Goal: Information Seeking & Learning: Learn about a topic

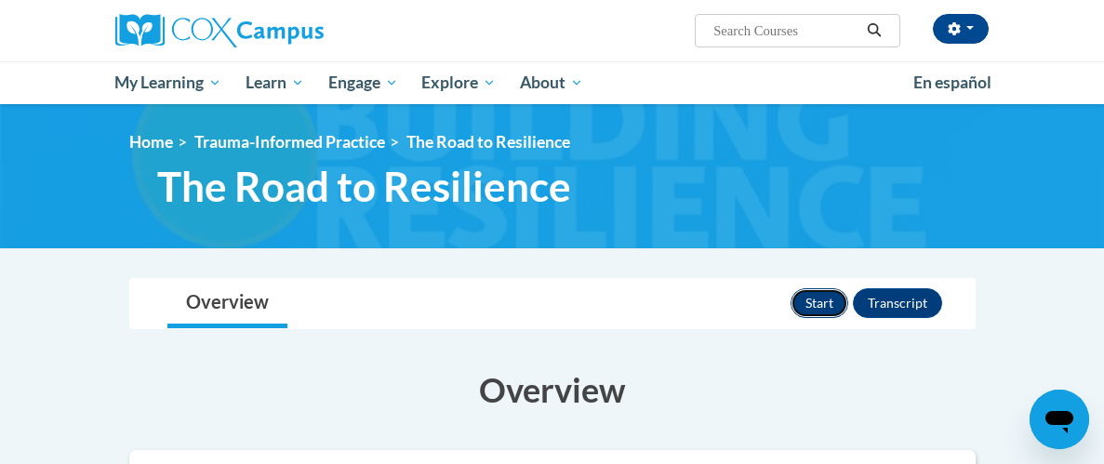
click at [825, 297] on button "Start" at bounding box center [819, 303] width 58 height 30
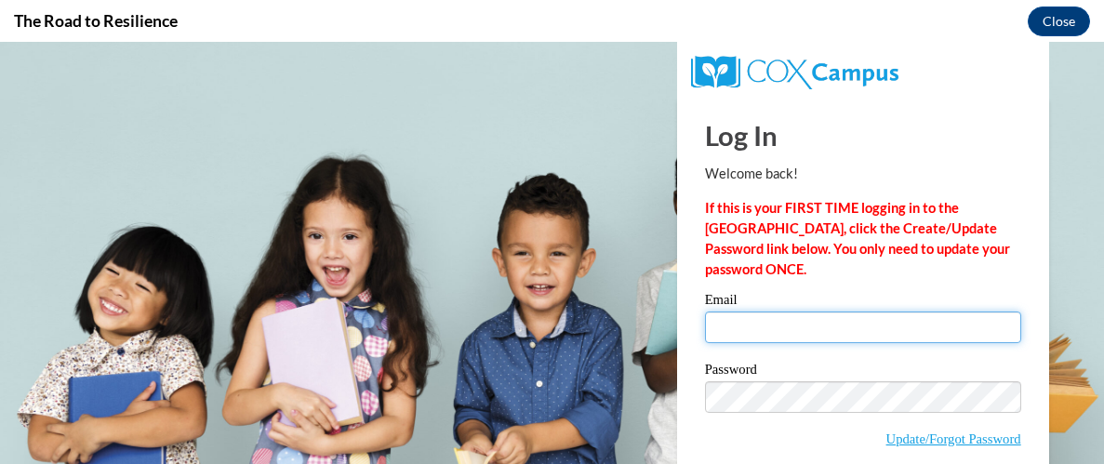
click at [740, 332] on input "Email" at bounding box center [863, 328] width 316 height 32
type input "bmirsada242@gmail.com"
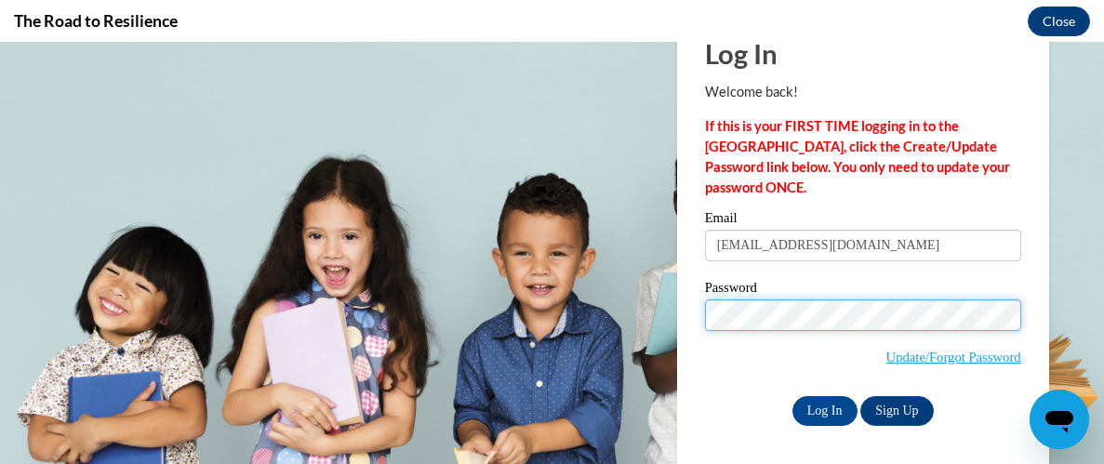
scroll to position [86, 0]
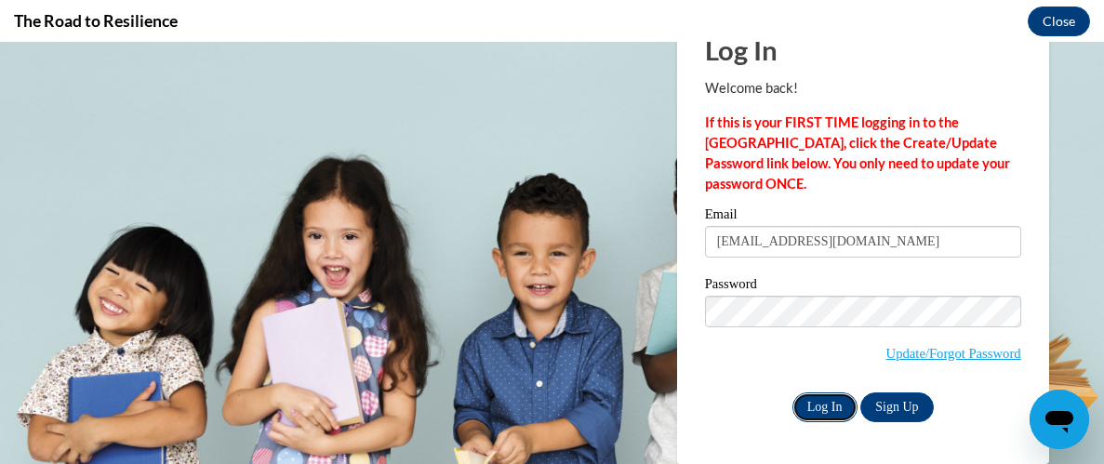
click at [830, 409] on input "Log In" at bounding box center [824, 407] width 65 height 30
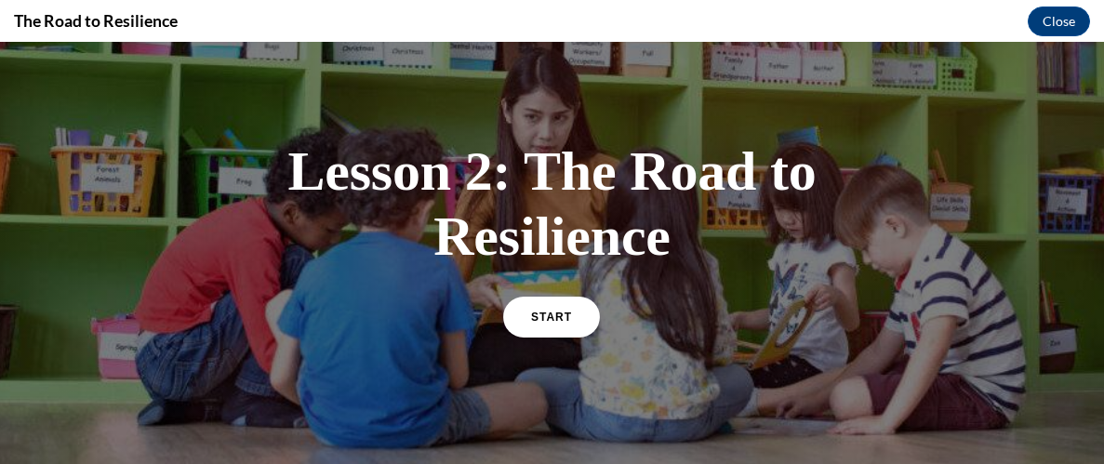
scroll to position [61, 0]
click at [538, 311] on span "START" at bounding box center [551, 317] width 43 height 14
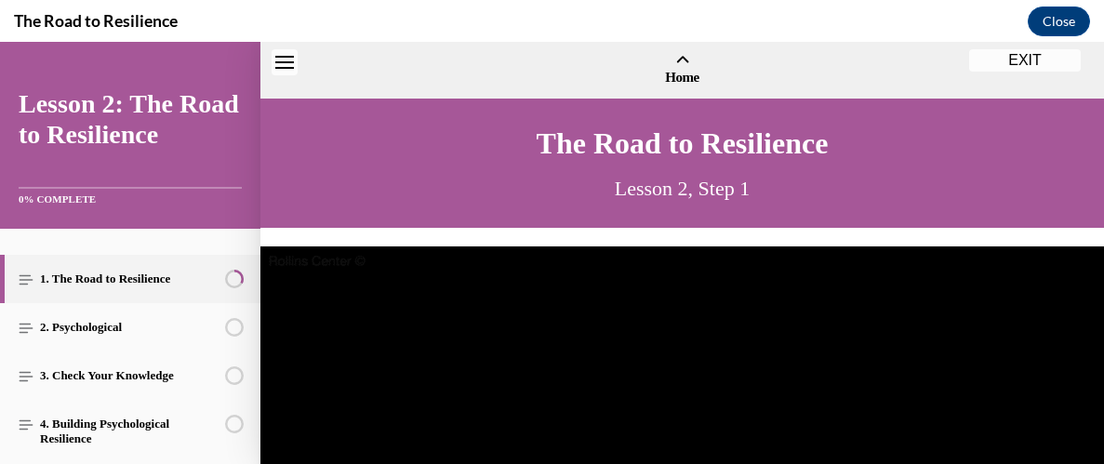
scroll to position [56, 0]
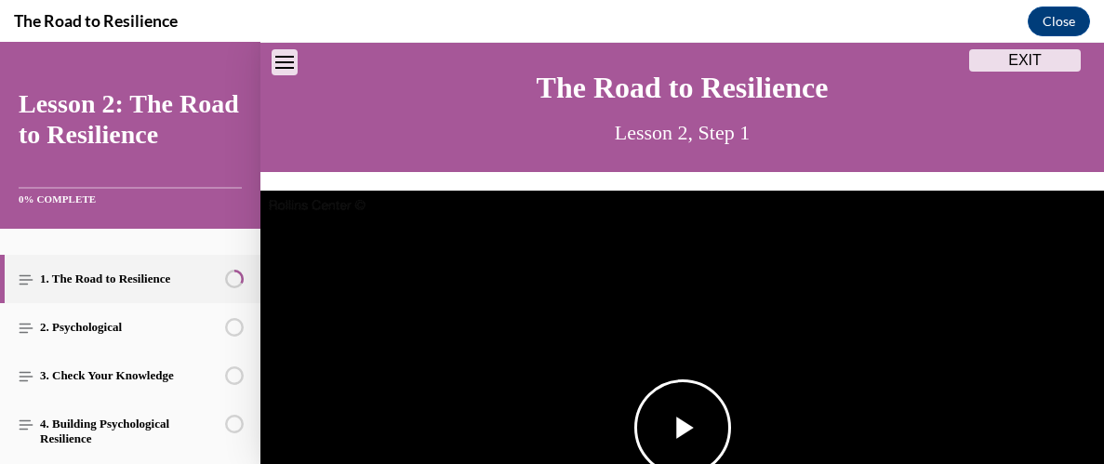
click at [683, 428] on span "Video player" at bounding box center [683, 428] width 0 height 0
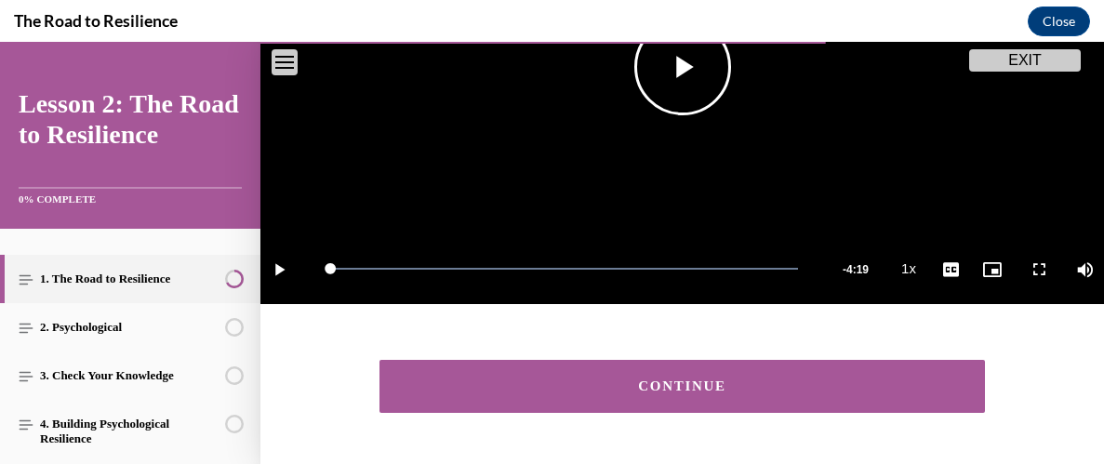
scroll to position [472, 0]
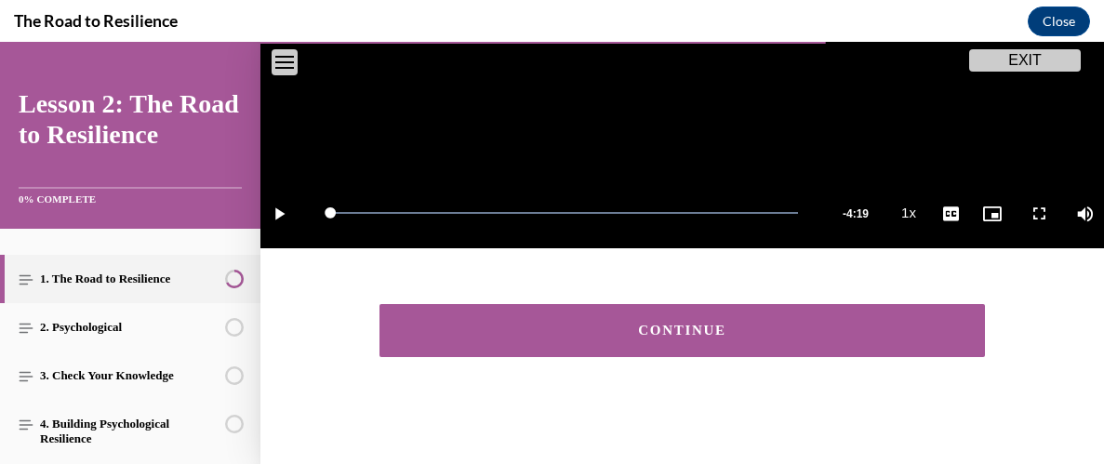
click at [520, 340] on button "CONTINUE" at bounding box center [681, 330] width 605 height 53
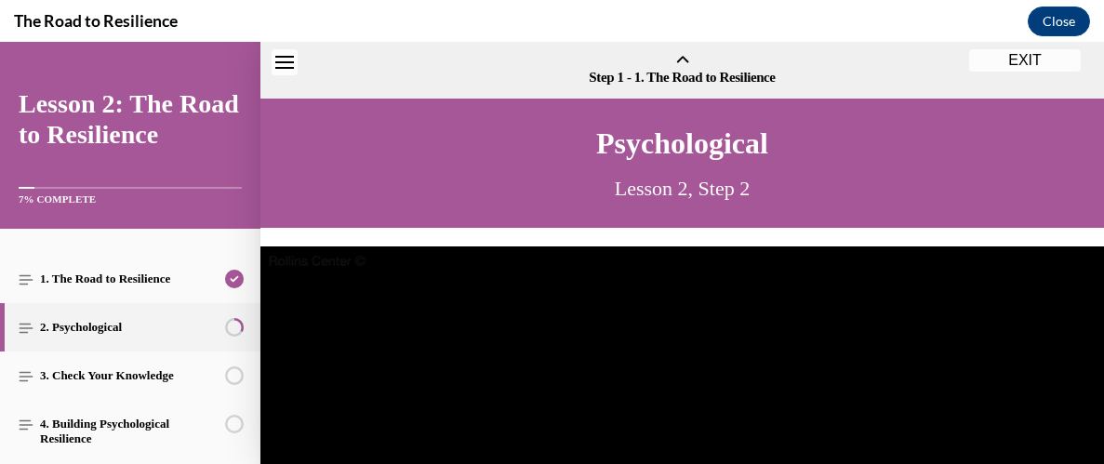
scroll to position [57, 0]
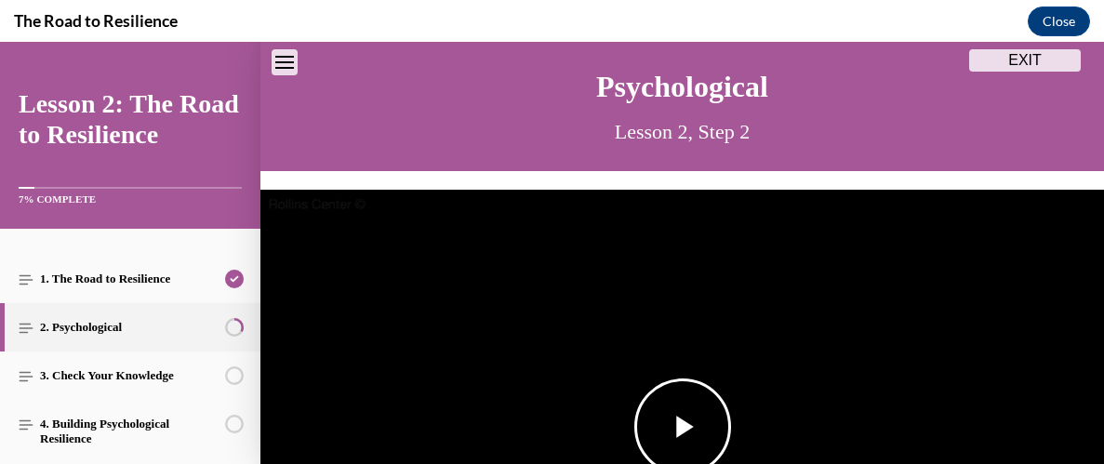
click at [683, 427] on span "Video player" at bounding box center [683, 427] width 0 height 0
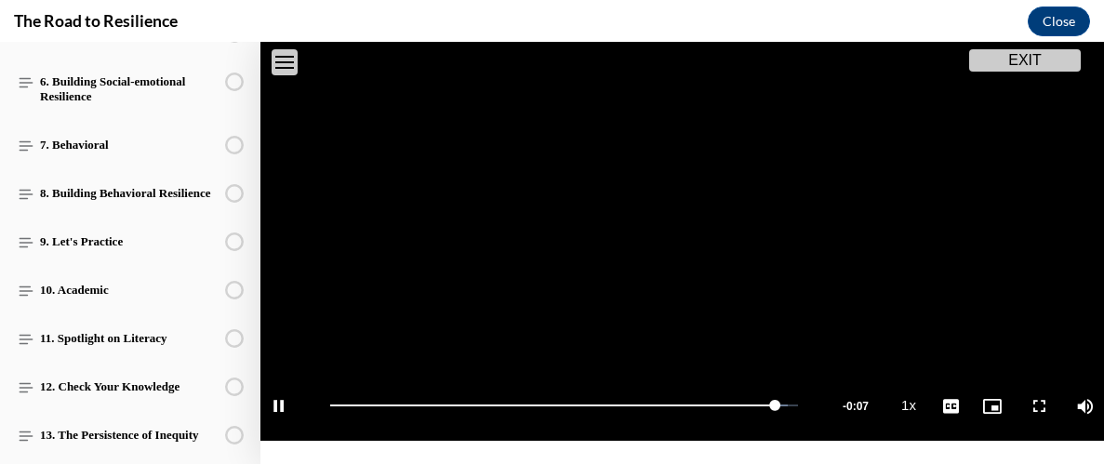
scroll to position [561, 0]
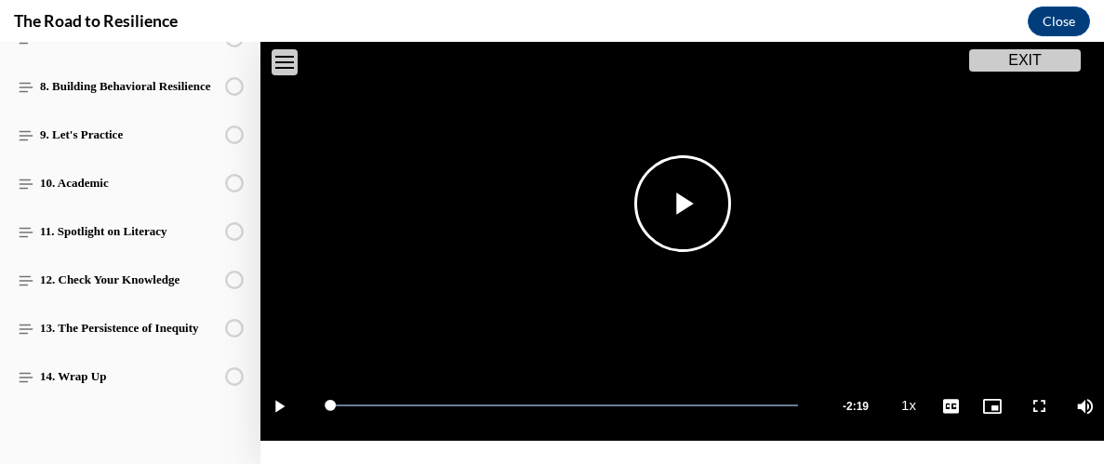
click at [683, 204] on span "Video player" at bounding box center [683, 204] width 0 height 0
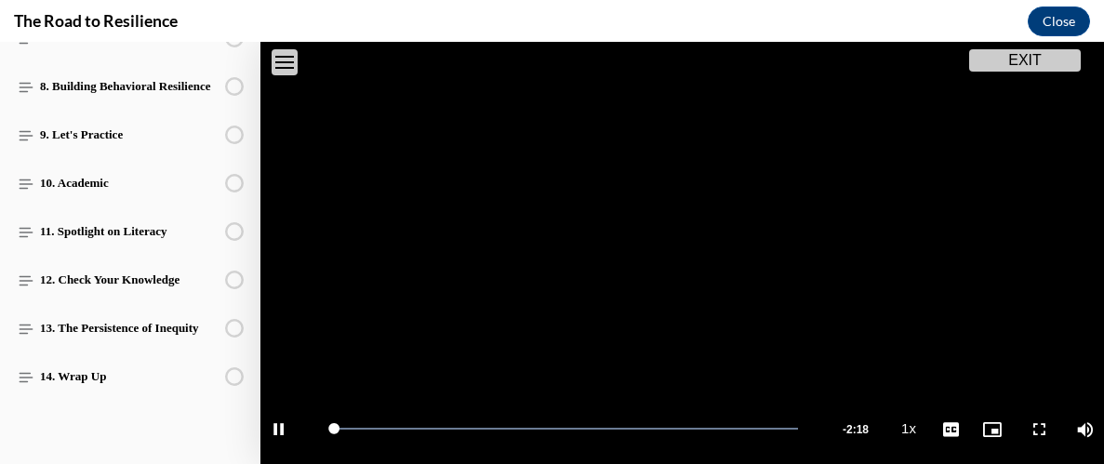
scroll to position [472, 0]
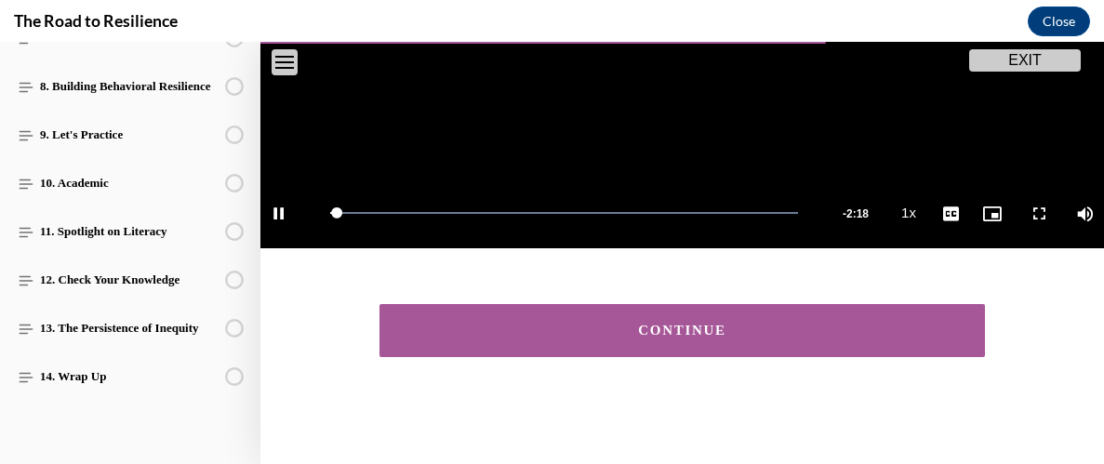
click at [670, 348] on button "CONTINUE" at bounding box center [681, 330] width 605 height 53
click at [670, 348] on div "CONTINUE" at bounding box center [681, 330] width 843 height 90
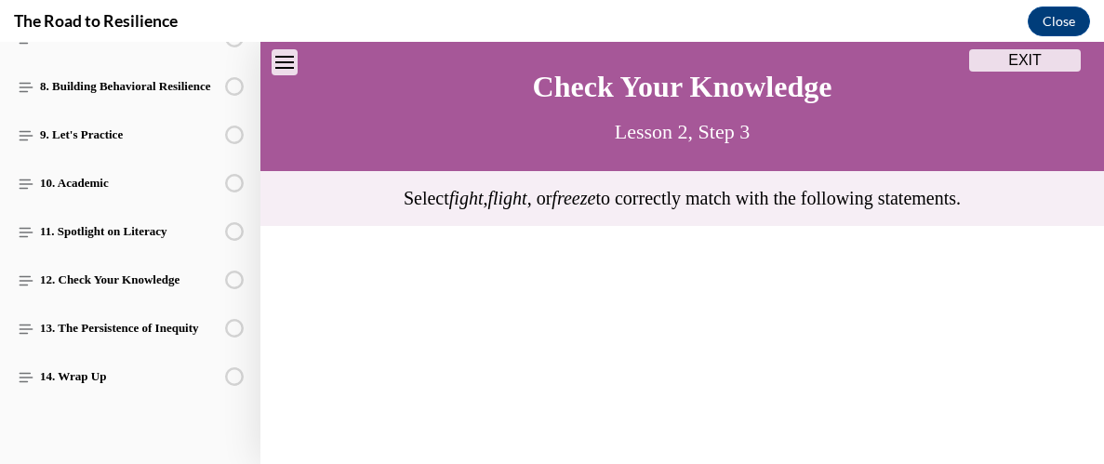
scroll to position [0, 0]
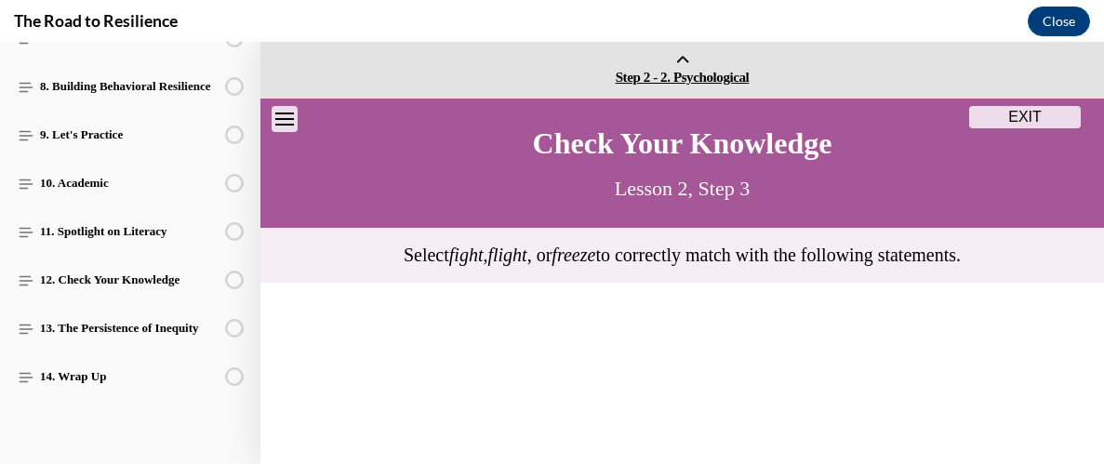
click at [675, 62] on icon at bounding box center [682, 62] width 15 height 14
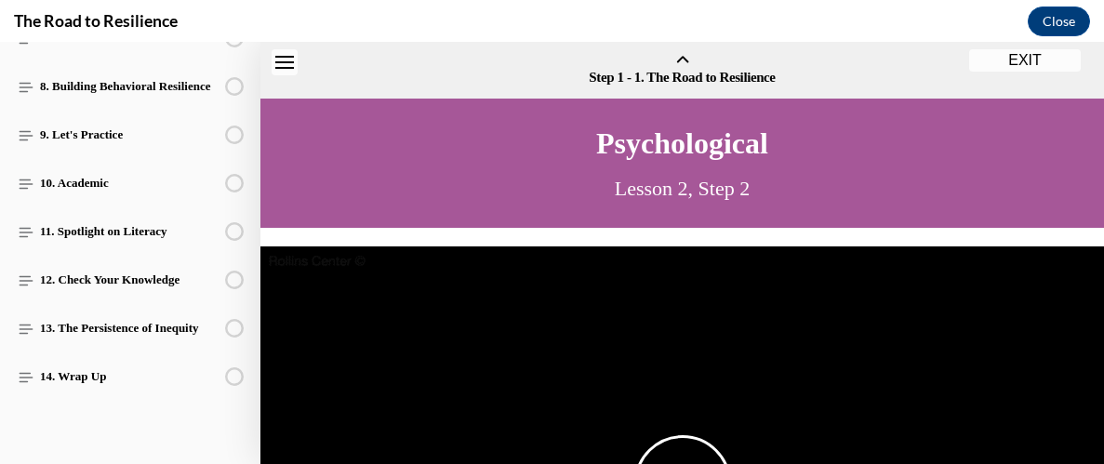
scroll to position [57, 0]
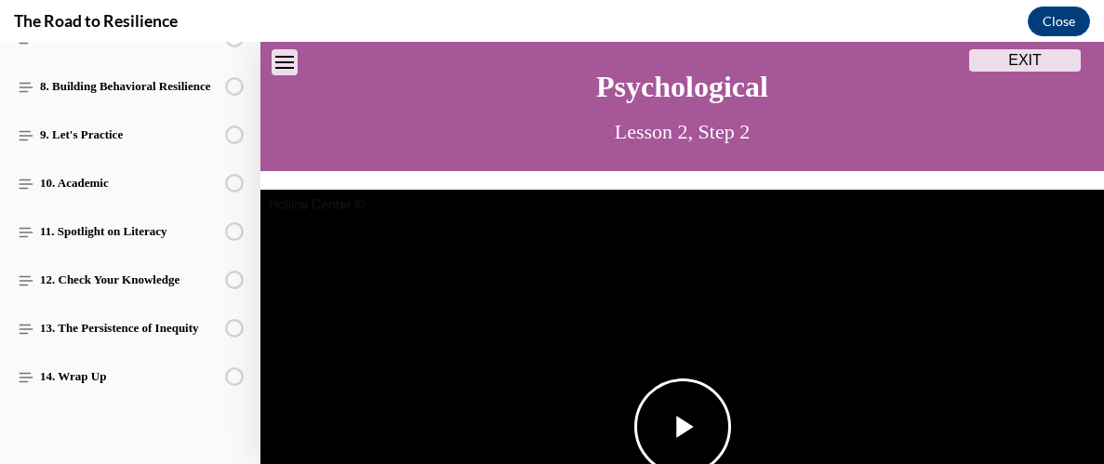
click at [683, 427] on span "Video player" at bounding box center [683, 427] width 0 height 0
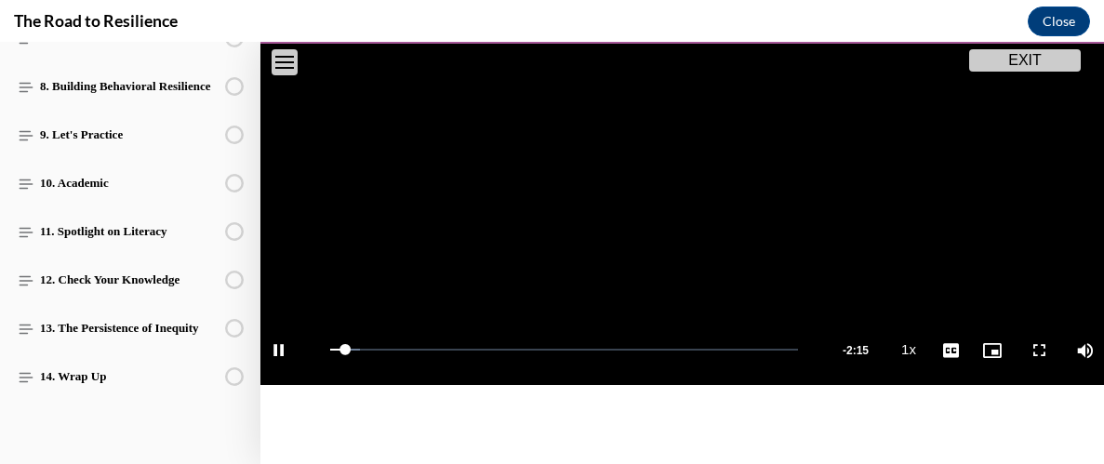
scroll to position [345, 0]
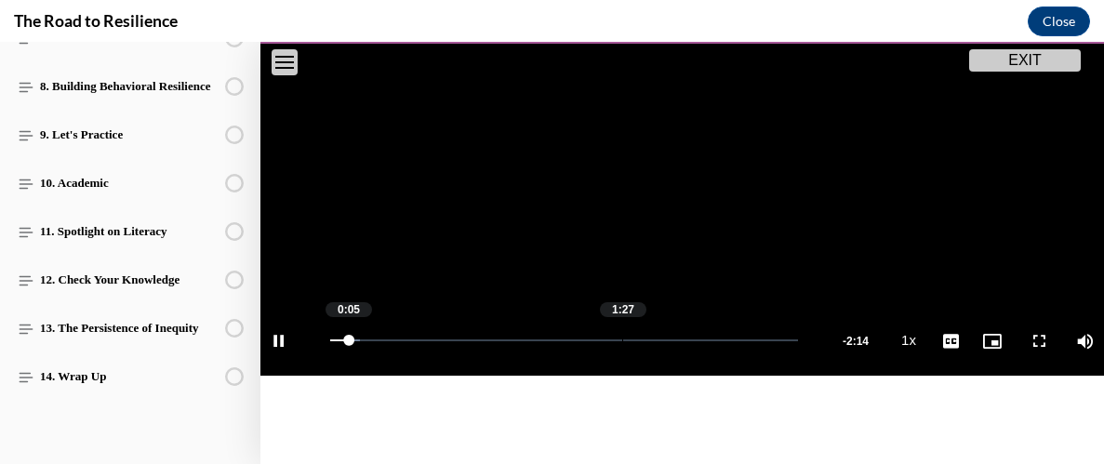
click at [622, 337] on div "Loaded : 6.32% 1:27 0:05" at bounding box center [564, 341] width 486 height 70
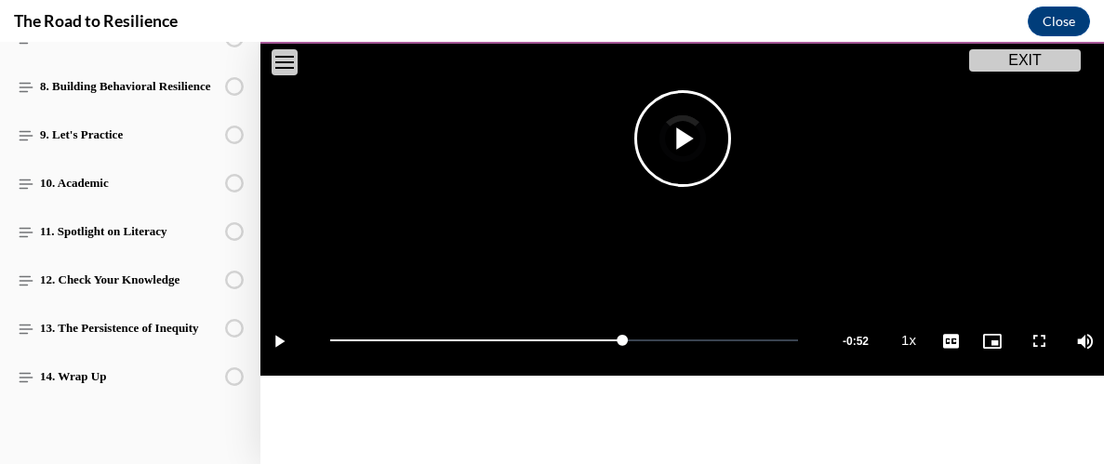
click at [683, 139] on span "Video player" at bounding box center [683, 139] width 0 height 0
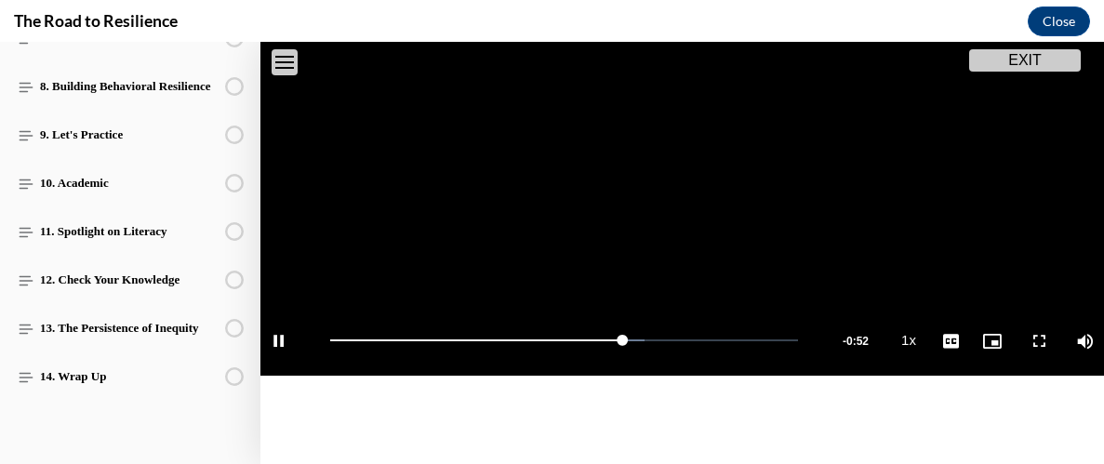
scroll to position [257, 0]
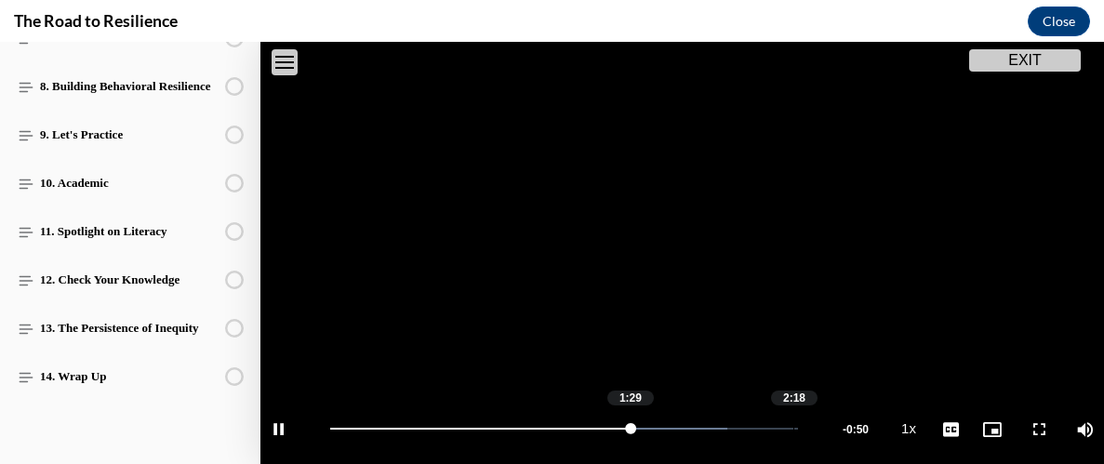
click at [792, 425] on div "Loaded : 84.85% 2:18 1:29" at bounding box center [564, 429] width 486 height 70
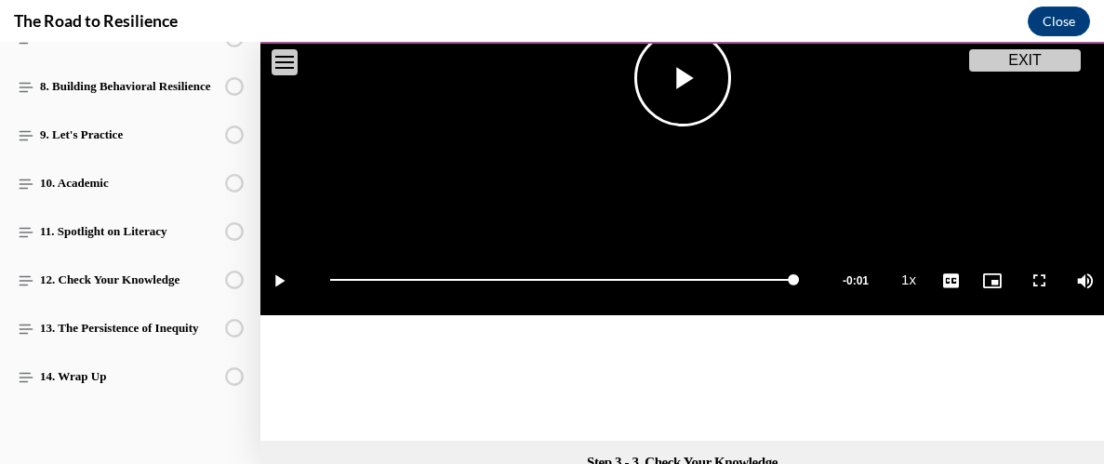
scroll to position [438, 0]
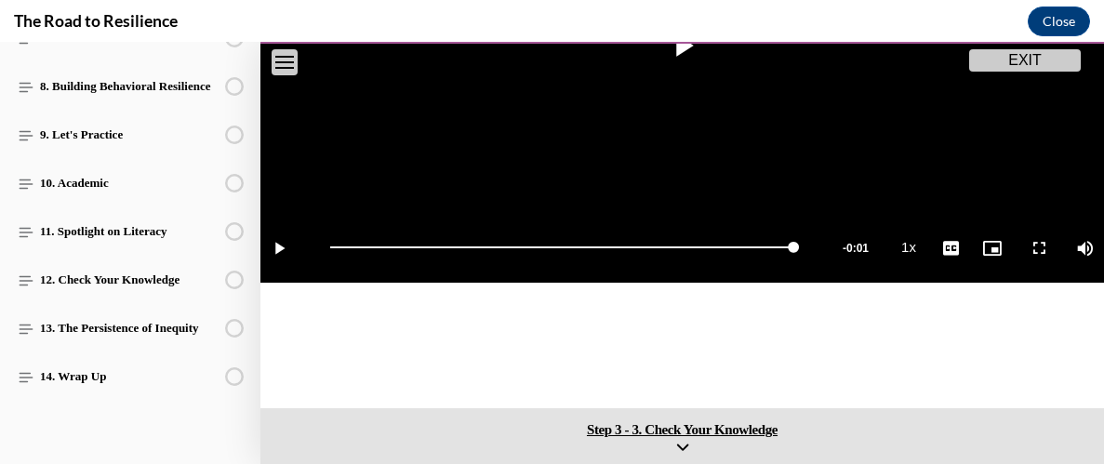
click at [678, 421] on span "Step 3 - 3. Check Your Knowledge" at bounding box center [682, 429] width 834 height 17
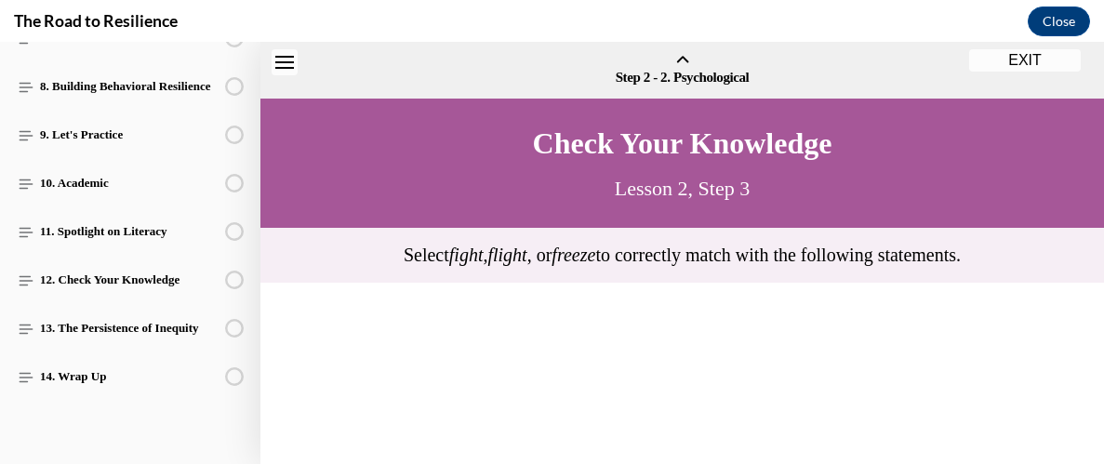
scroll to position [57, 0]
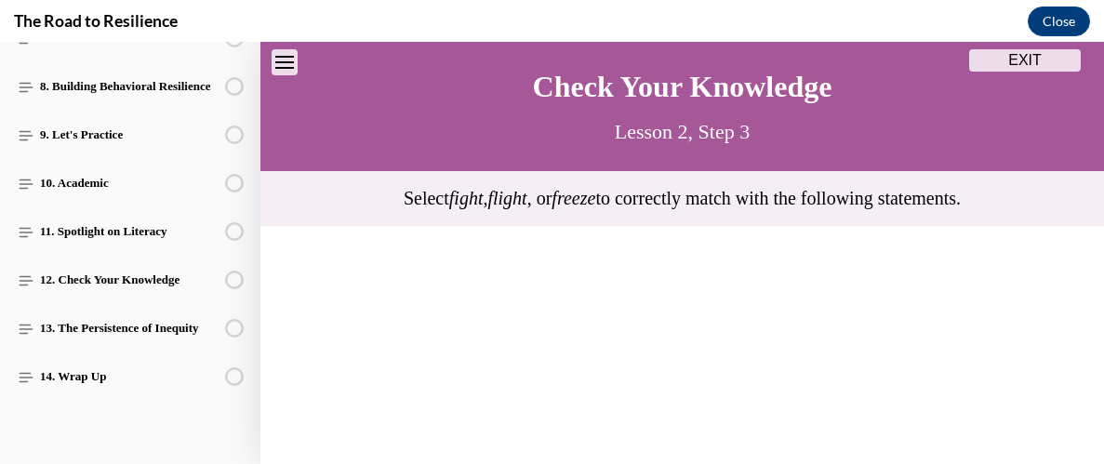
click at [281, 65] on icon "Close navigation menu" at bounding box center [284, 62] width 19 height 13
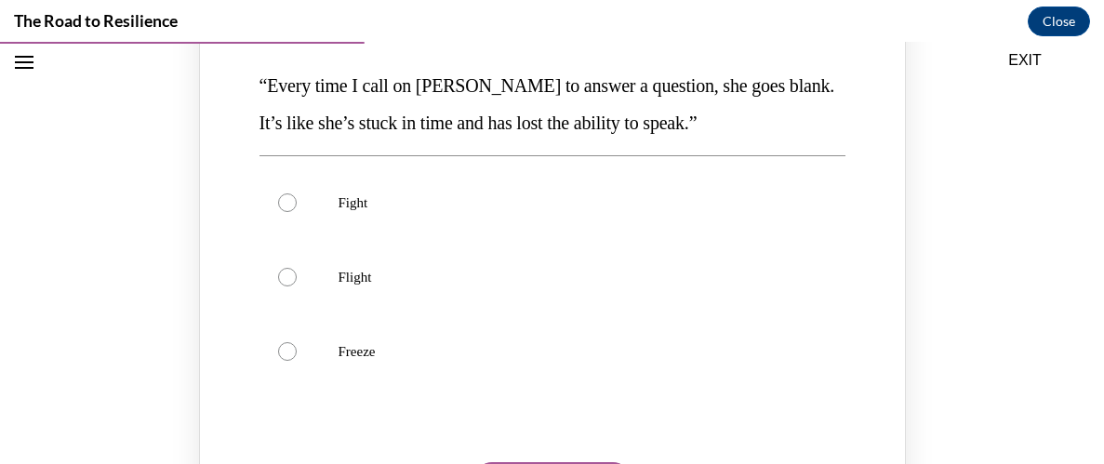
scroll to position [298, 0]
click at [284, 351] on div "Knowledge check: Multiple choice" at bounding box center [287, 353] width 19 height 19
click at [284, 351] on input "Freeze" at bounding box center [287, 353] width 19 height 19
radio input "true"
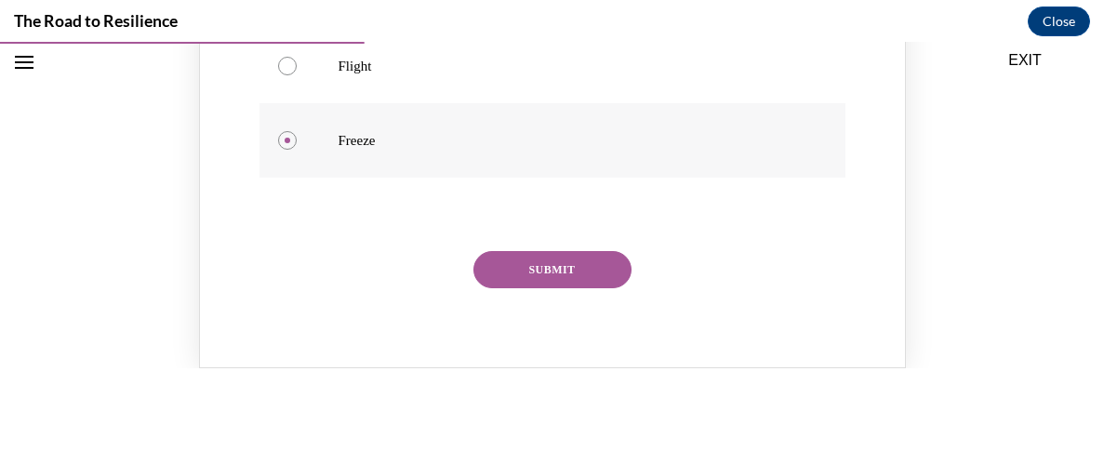
scroll to position [552, 0]
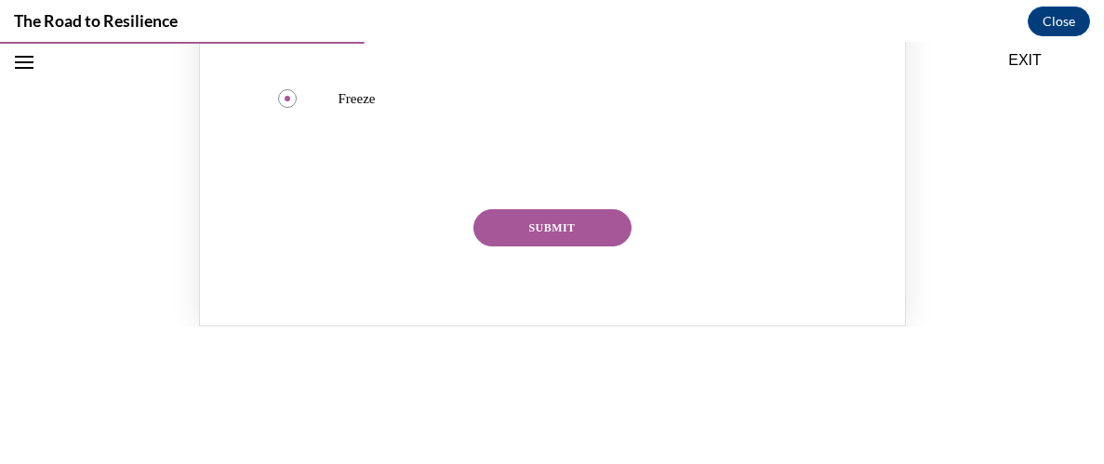
click at [573, 226] on button "SUBMIT" at bounding box center [552, 227] width 158 height 37
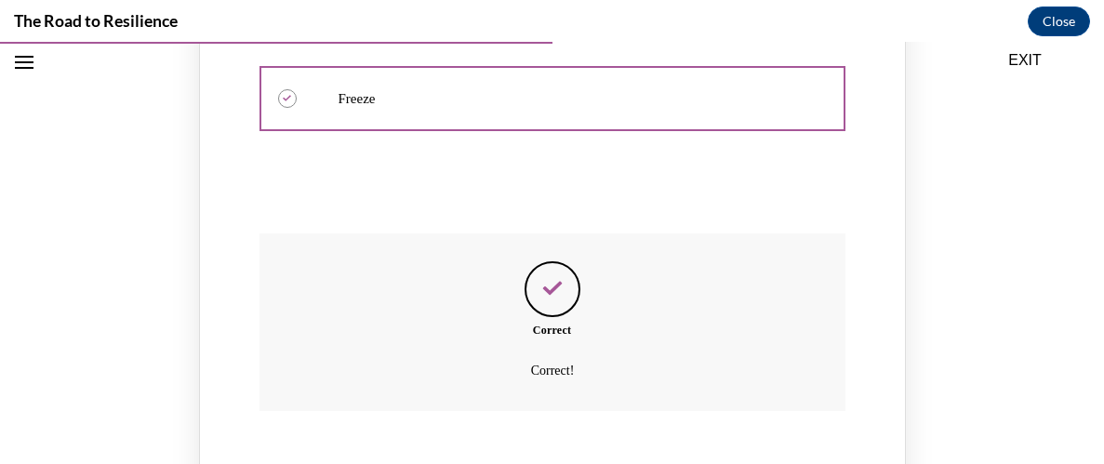
click at [22, 64] on icon "Open navigation menu" at bounding box center [24, 62] width 19 height 13
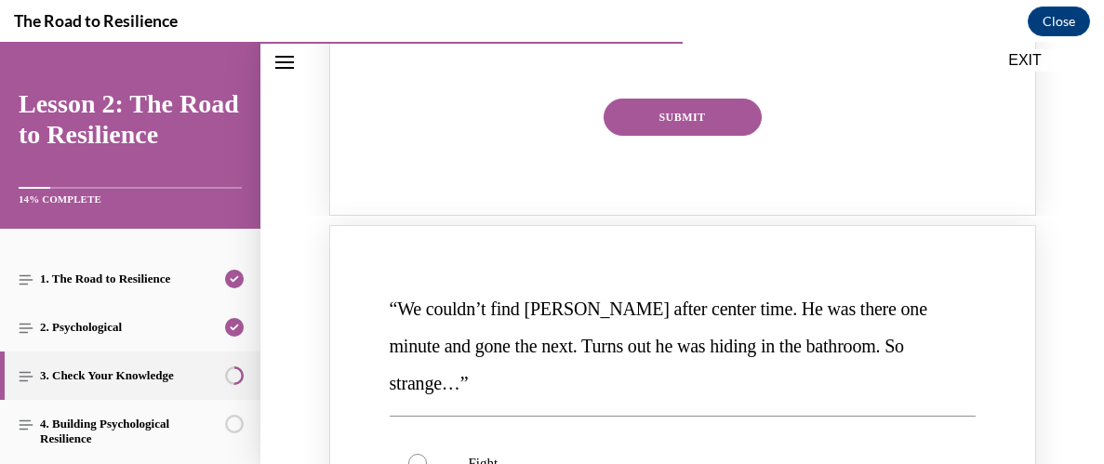
scroll to position [1419, 0]
click at [683, 135] on button "SUBMIT" at bounding box center [683, 116] width 158 height 37
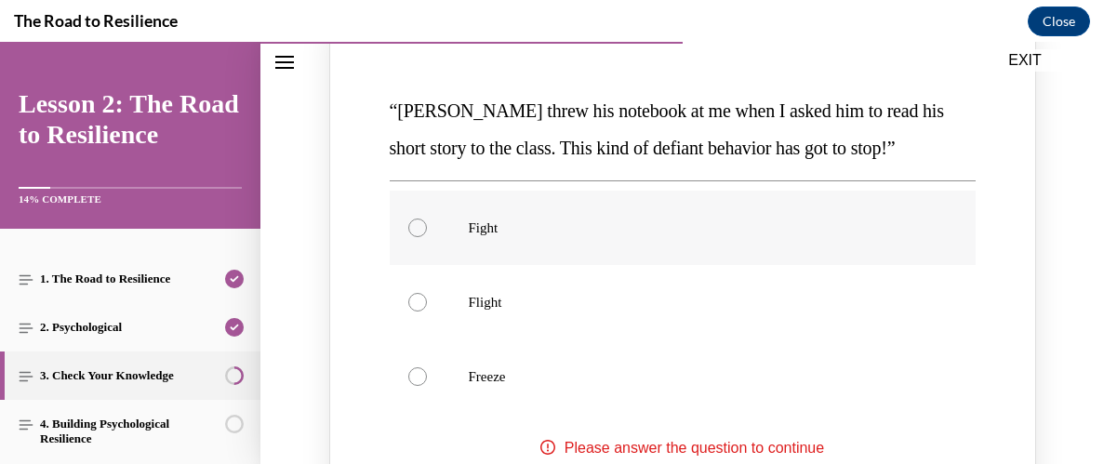
scroll to position [1023, 0]
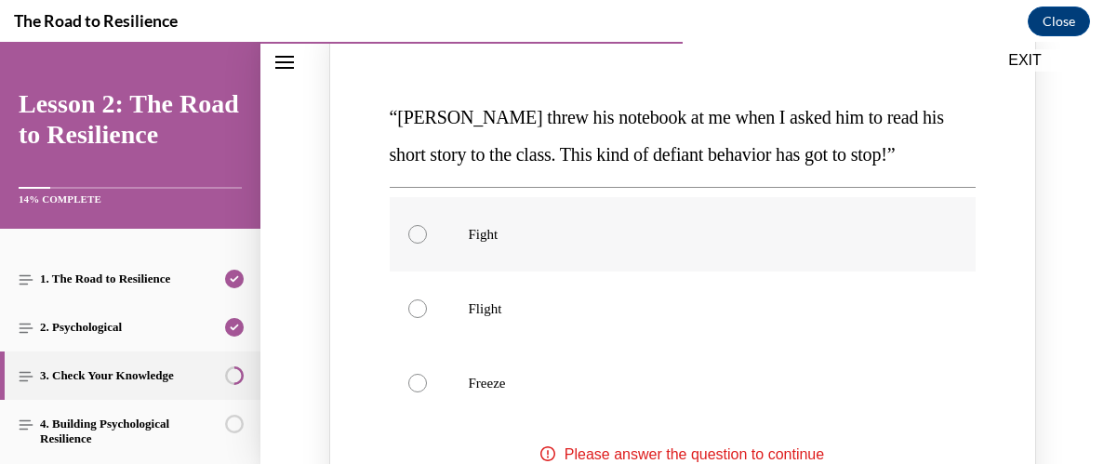
click at [405, 264] on label "Fight" at bounding box center [683, 234] width 586 height 74
click at [408, 244] on input "Fight" at bounding box center [417, 234] width 19 height 19
radio input "true"
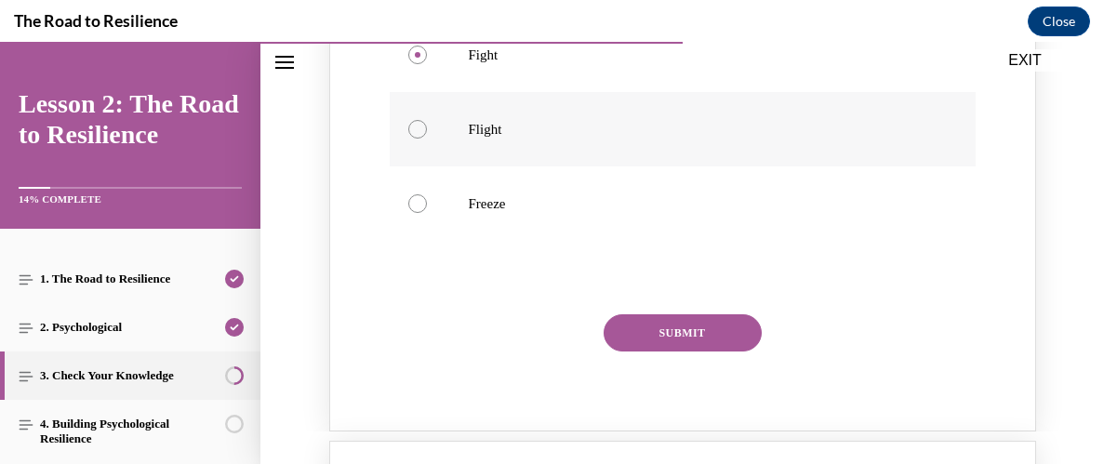
scroll to position [1209, 0]
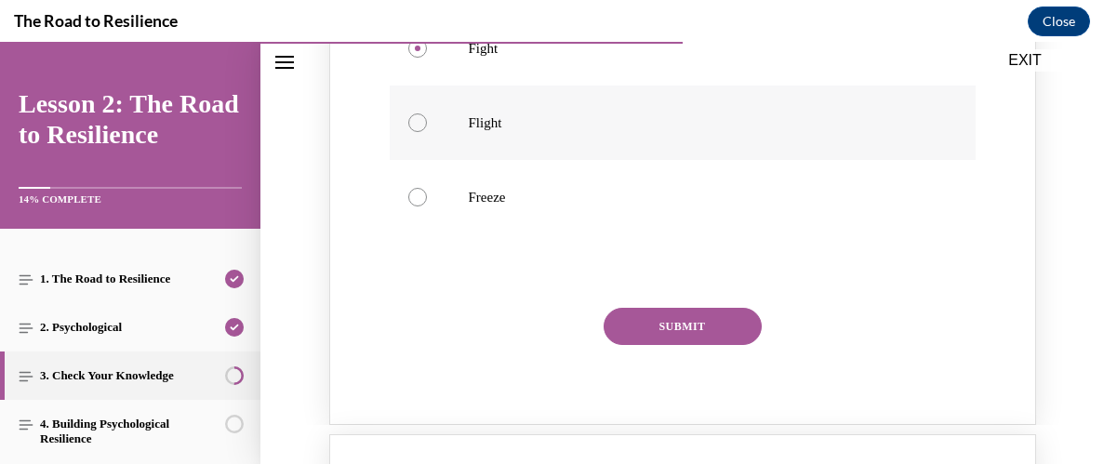
click at [687, 345] on button "SUBMIT" at bounding box center [683, 326] width 158 height 37
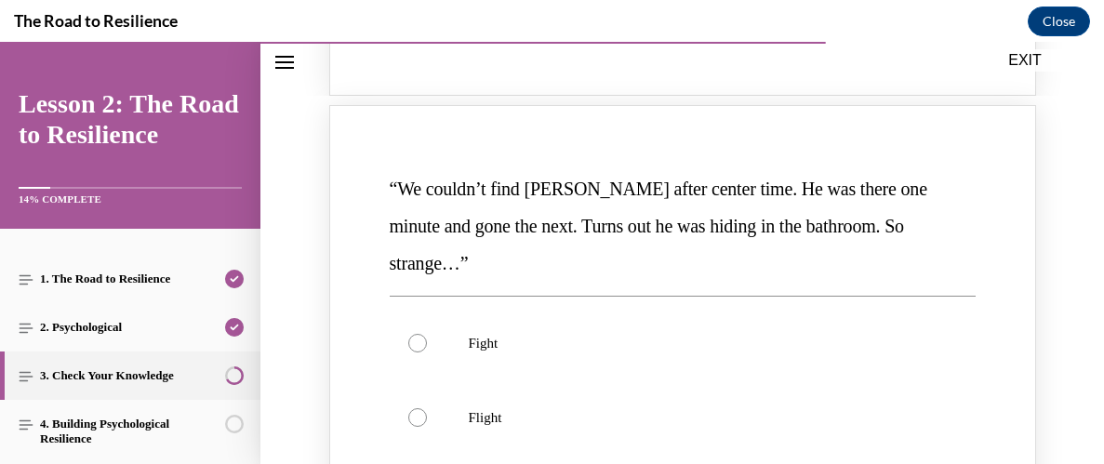
scroll to position [1739, 0]
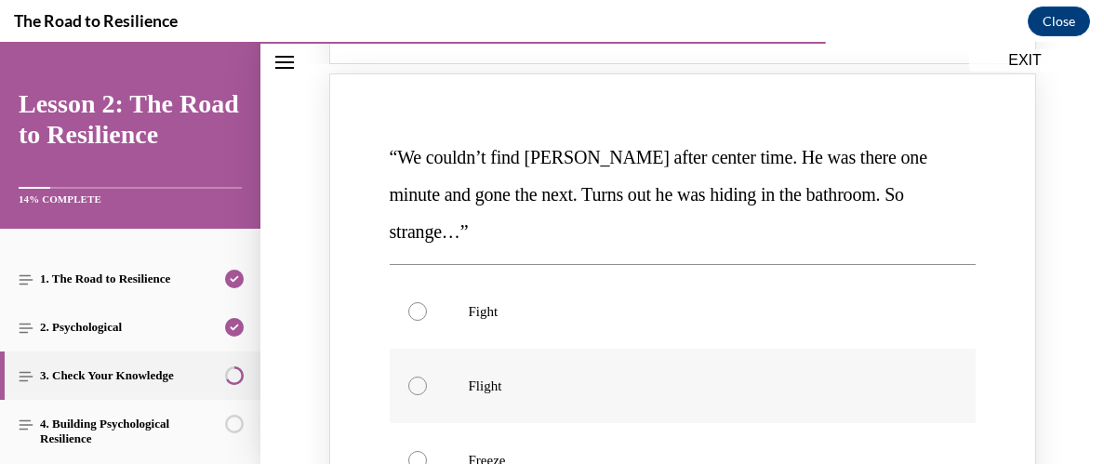
click at [410, 381] on div "Knowledge check: Multiple choice" at bounding box center [417, 386] width 19 height 19
click at [410, 381] on input "Flight" at bounding box center [417, 386] width 19 height 19
radio input "true"
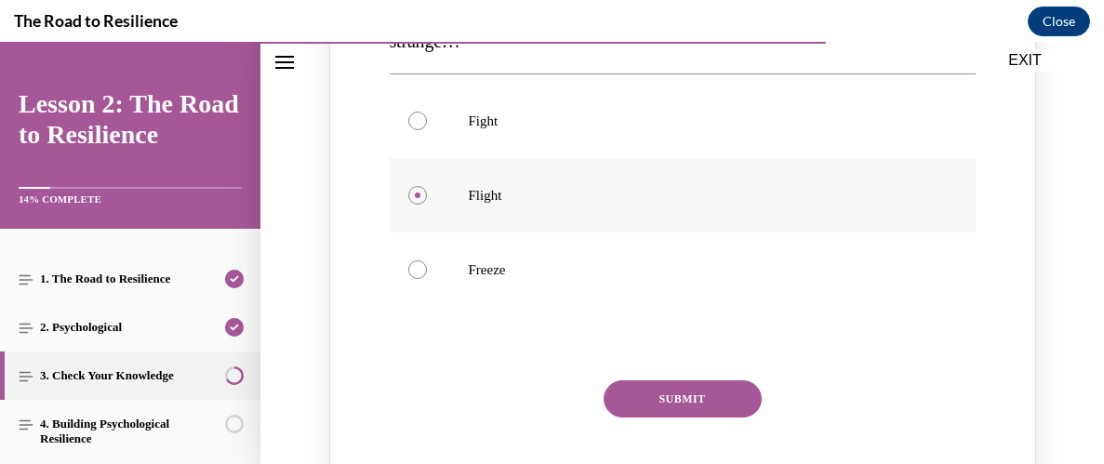
scroll to position [1923, 0]
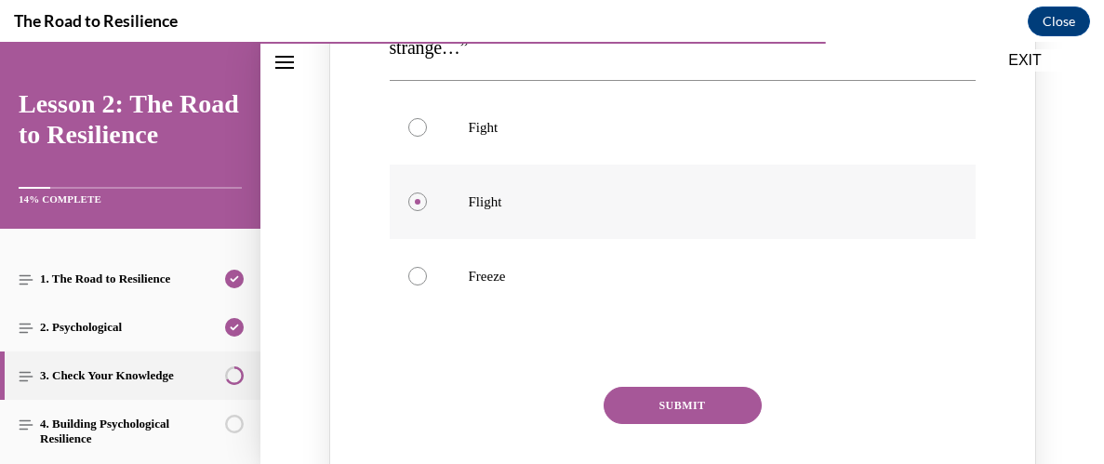
click at [676, 388] on button "SUBMIT" at bounding box center [683, 405] width 158 height 37
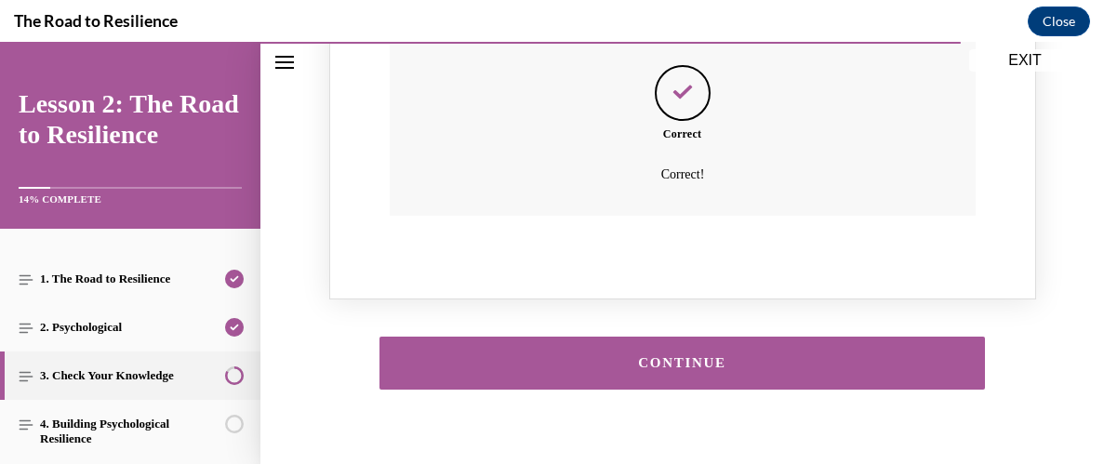
scroll to position [2326, 0]
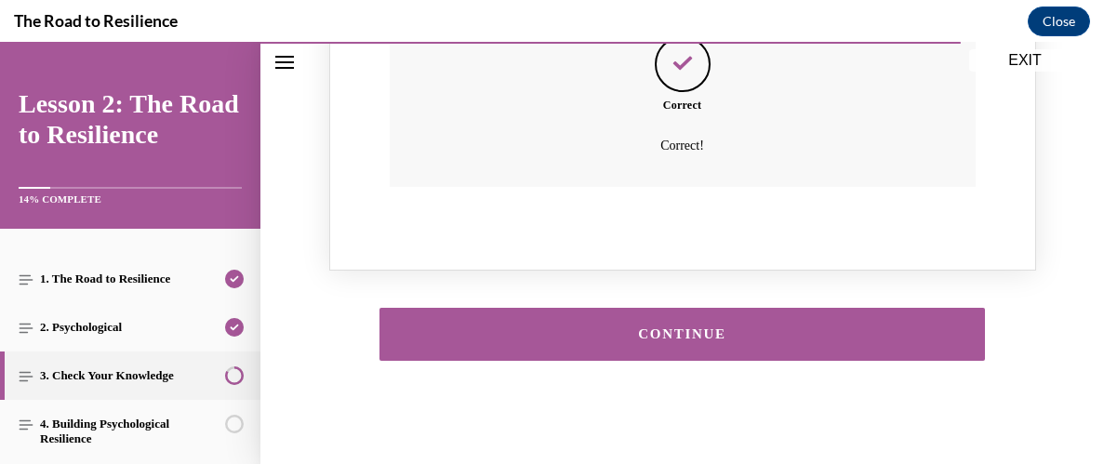
click at [685, 327] on div "CONTINUE" at bounding box center [682, 334] width 548 height 14
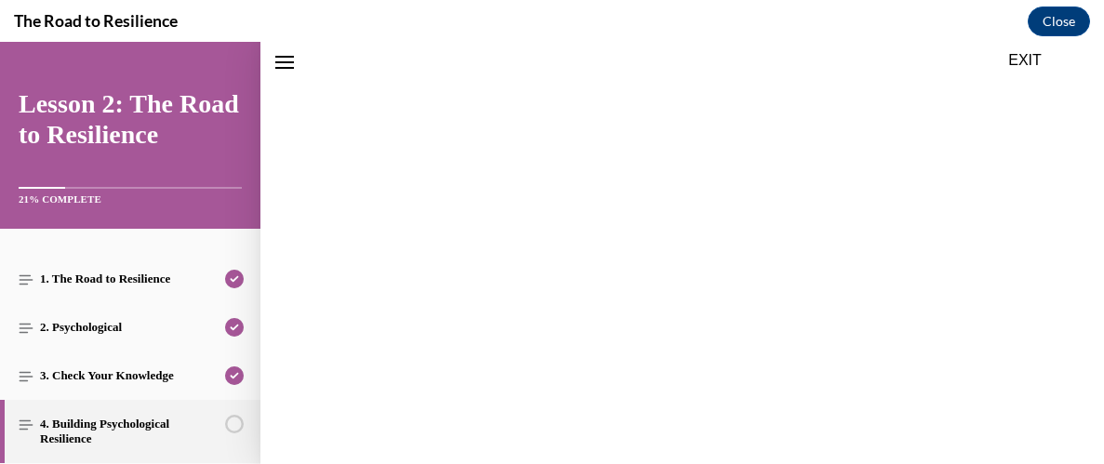
scroll to position [57, 0]
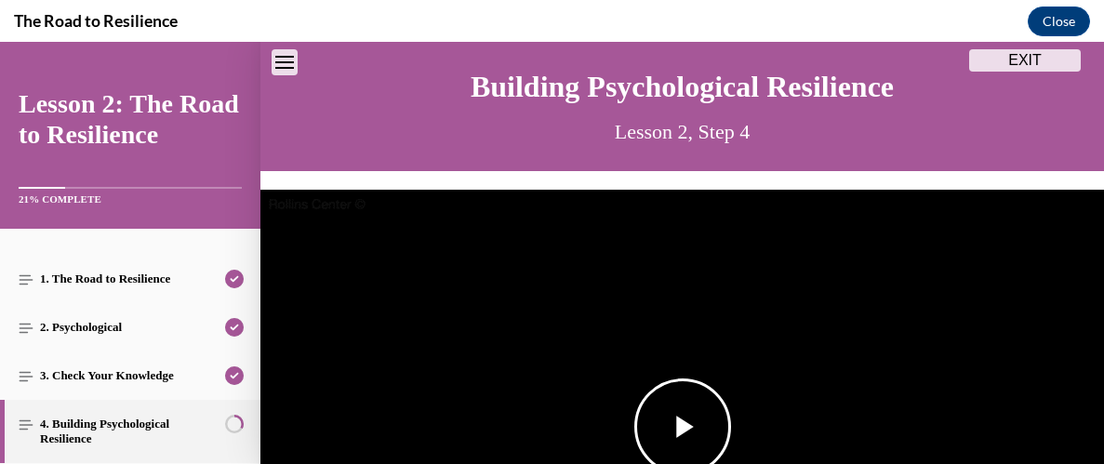
click at [683, 427] on span "Video player" at bounding box center [683, 427] width 0 height 0
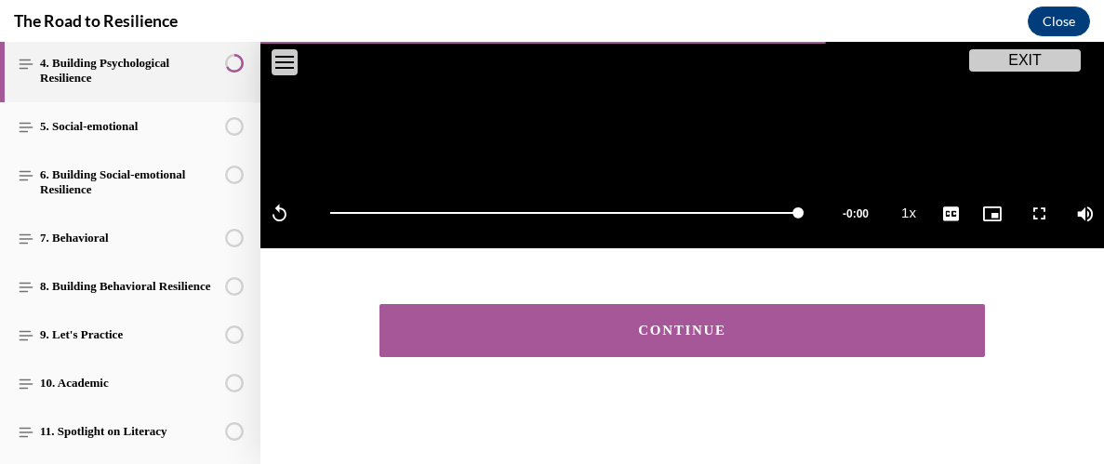
scroll to position [472, 0]
click at [643, 327] on div "CONTINUE" at bounding box center [682, 331] width 548 height 14
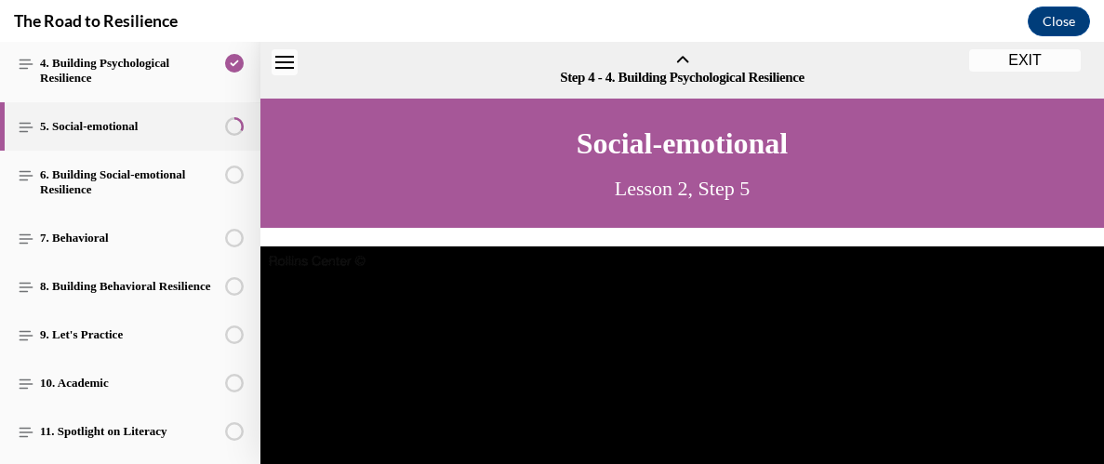
scroll to position [57, 0]
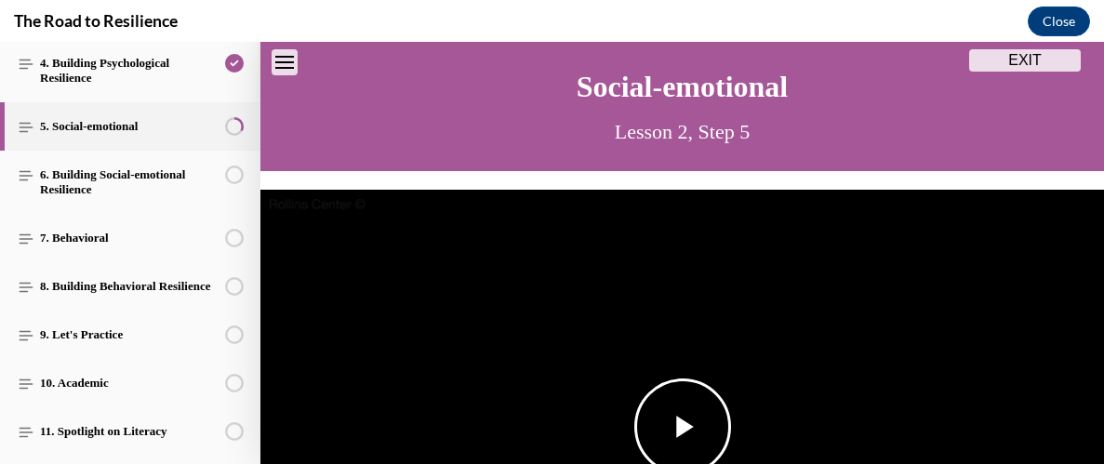
click at [683, 427] on span "Video player" at bounding box center [683, 427] width 0 height 0
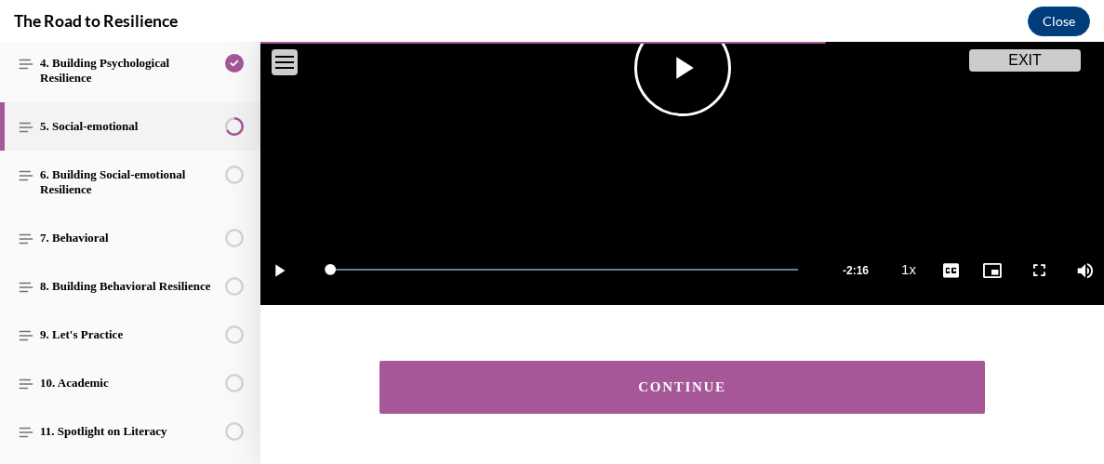
scroll to position [472, 0]
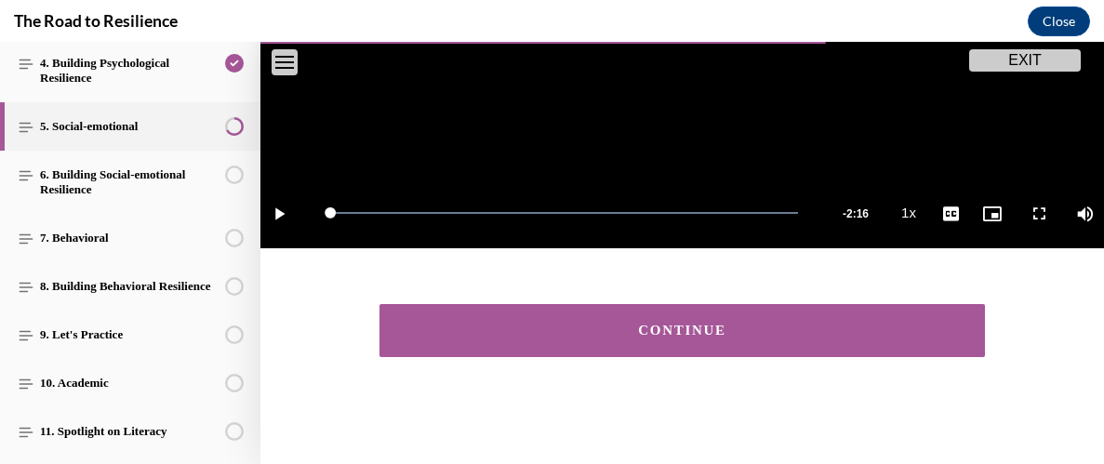
click at [680, 341] on button "CONTINUE" at bounding box center [681, 330] width 605 height 53
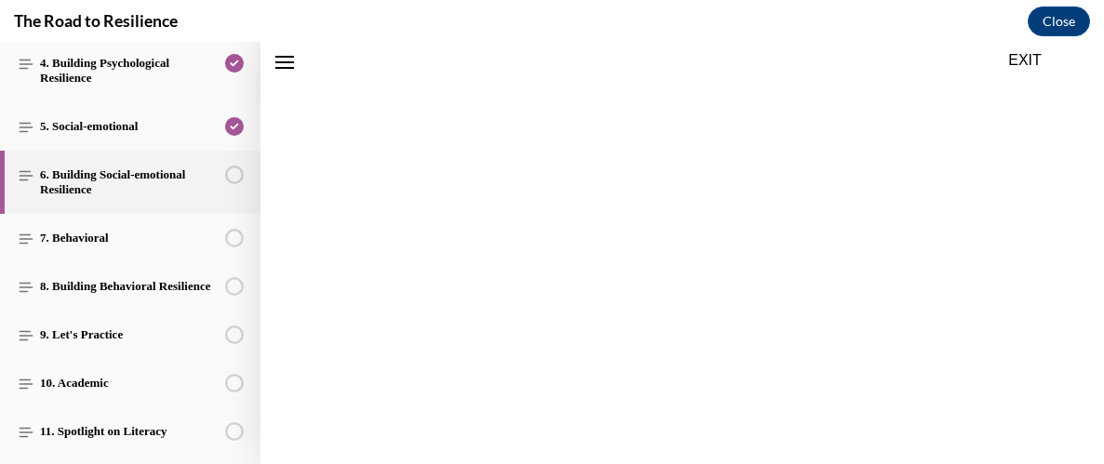
scroll to position [57, 0]
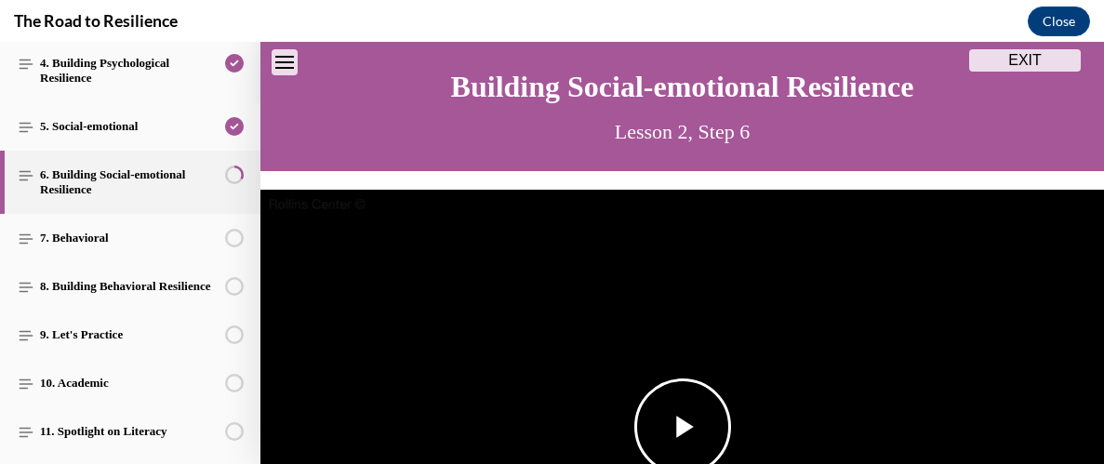
click at [688, 344] on img "Video player" at bounding box center [681, 427] width 843 height 474
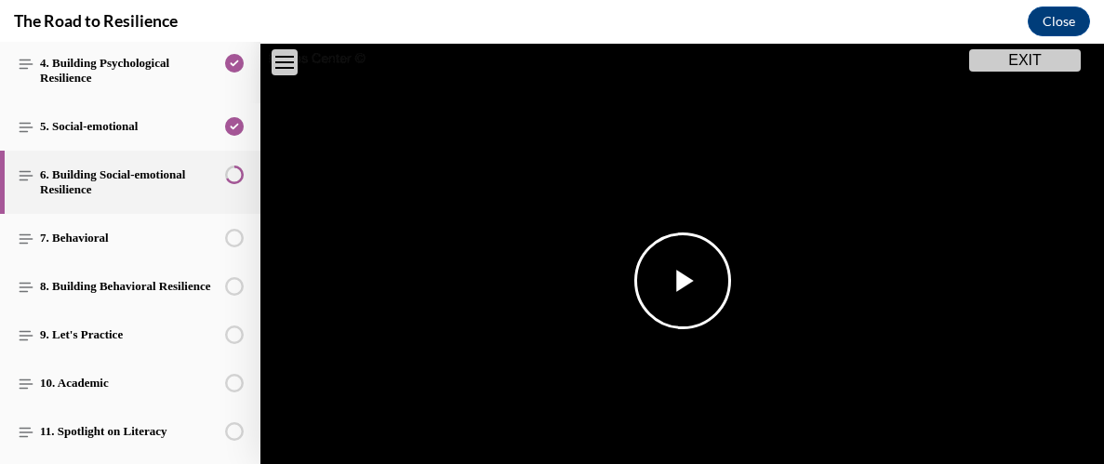
scroll to position [472, 0]
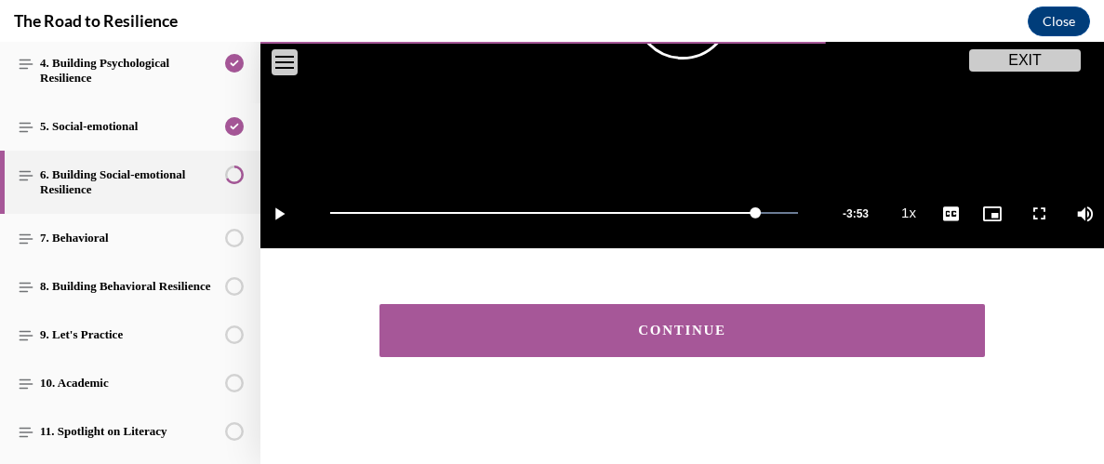
click at [697, 332] on div "CONTINUE" at bounding box center [682, 331] width 548 height 14
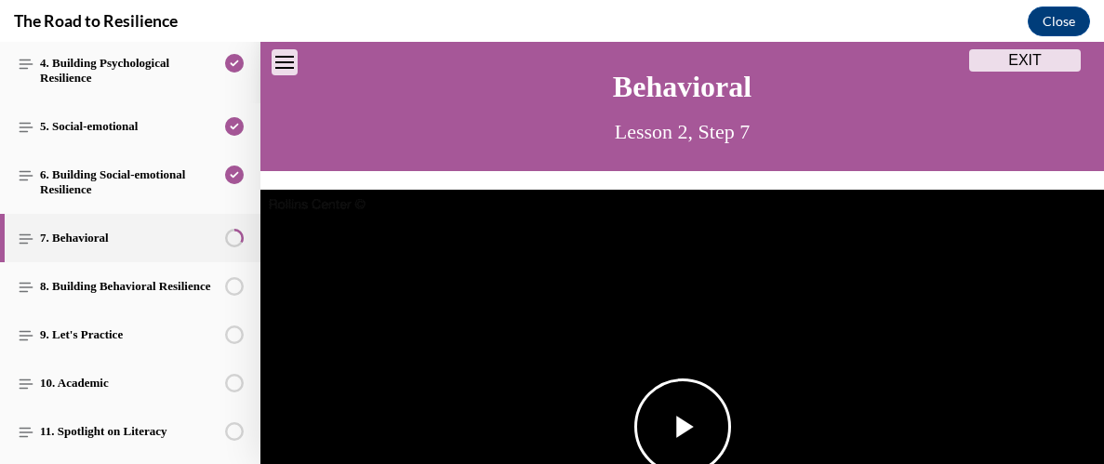
scroll to position [160, 0]
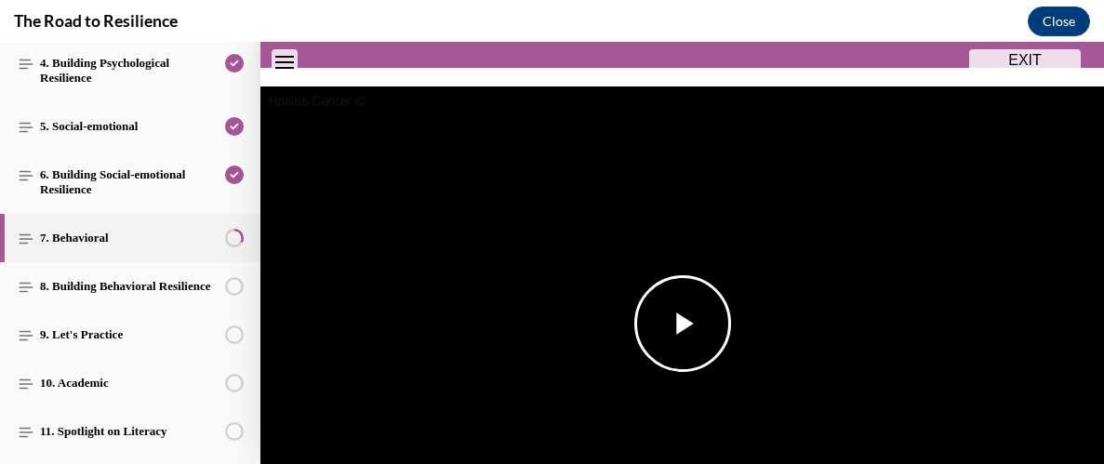
click at [683, 324] on span "Video player" at bounding box center [683, 324] width 0 height 0
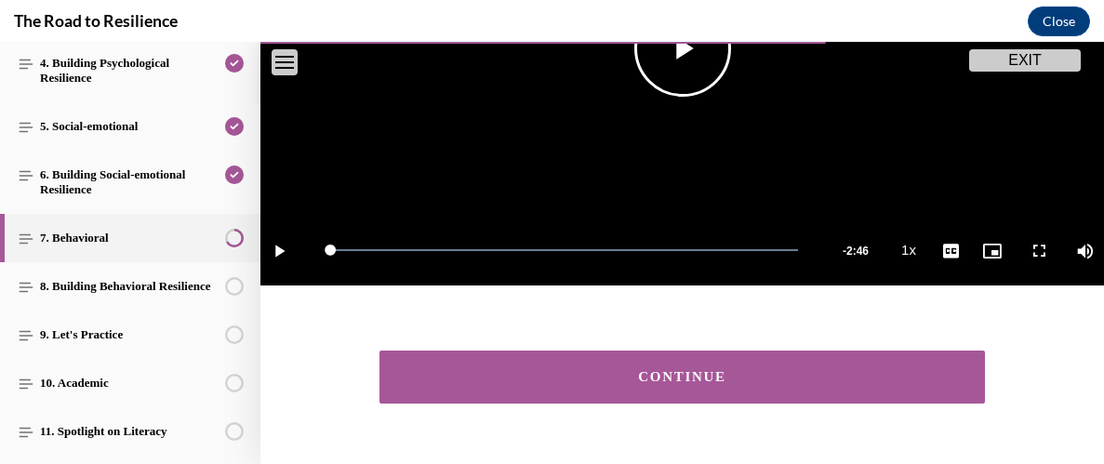
scroll to position [491, 0]
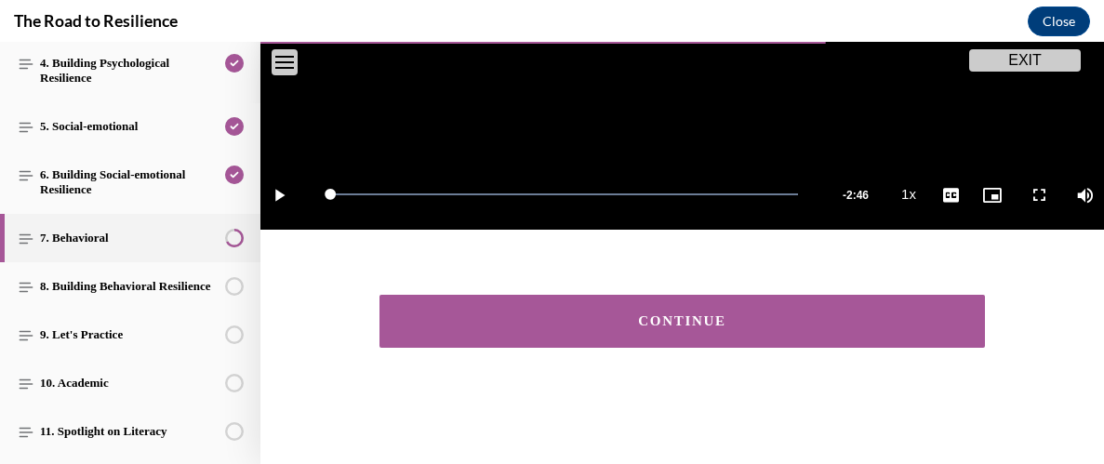
click at [800, 337] on button "CONTINUE" at bounding box center [681, 321] width 605 height 53
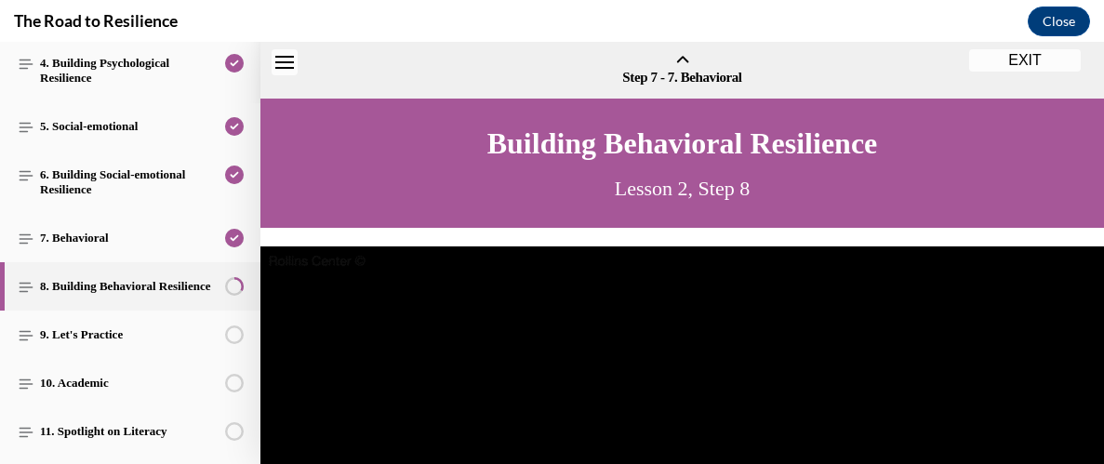
scroll to position [57, 0]
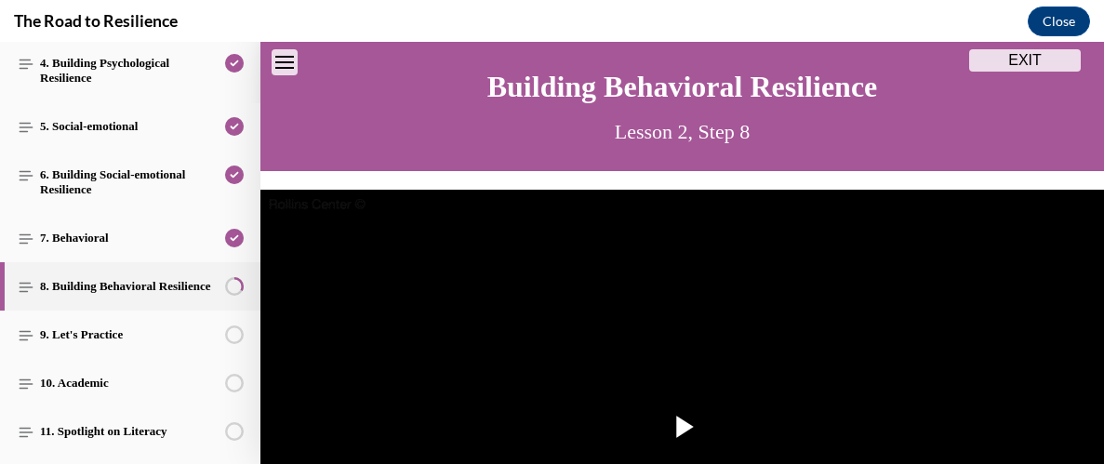
click at [800, 337] on img "Video player" at bounding box center [681, 427] width 843 height 474
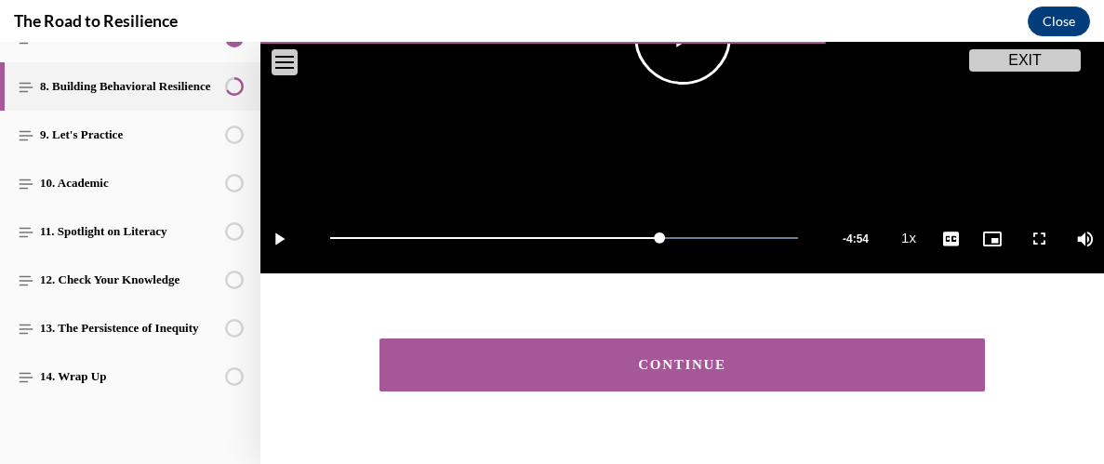
scroll to position [491, 0]
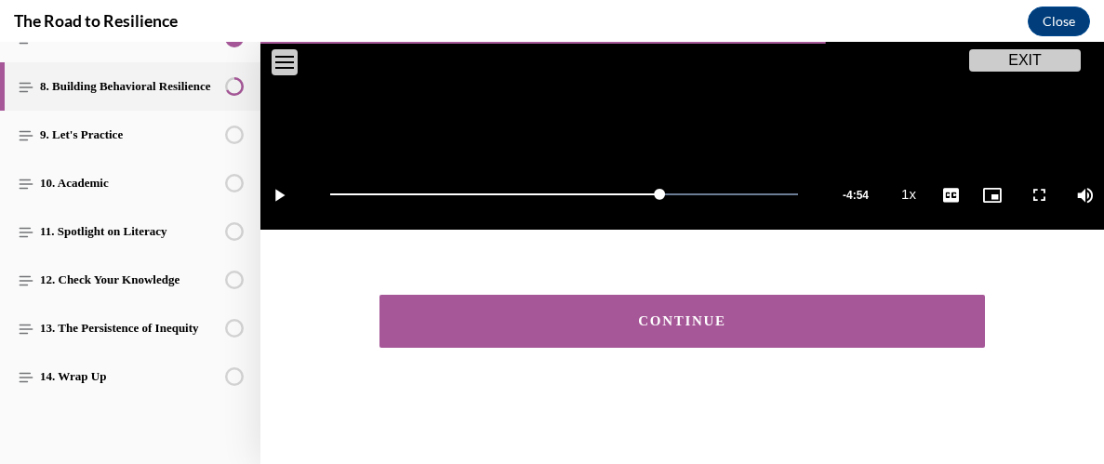
click at [697, 330] on button "CONTINUE" at bounding box center [681, 321] width 605 height 53
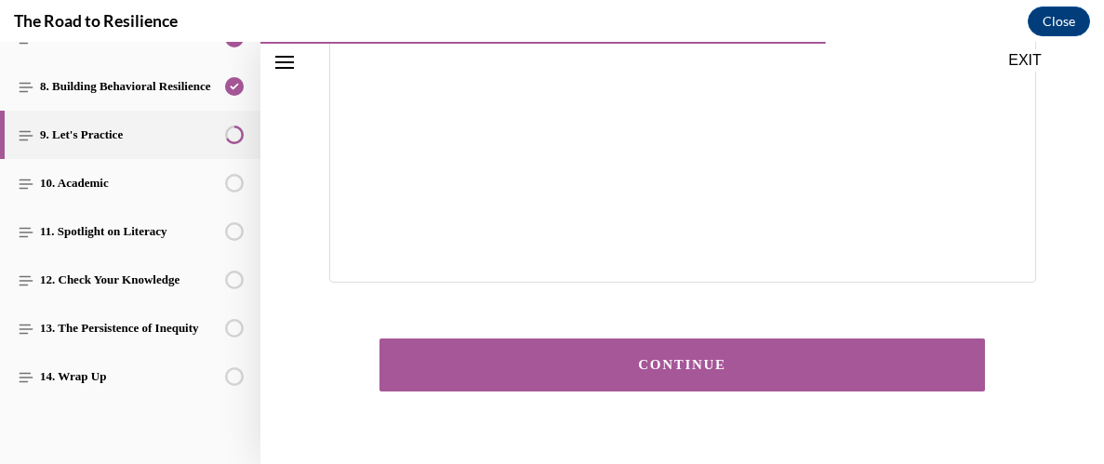
scroll to position [545, 0]
click at [623, 373] on button "CONTINUE" at bounding box center [681, 364] width 605 height 53
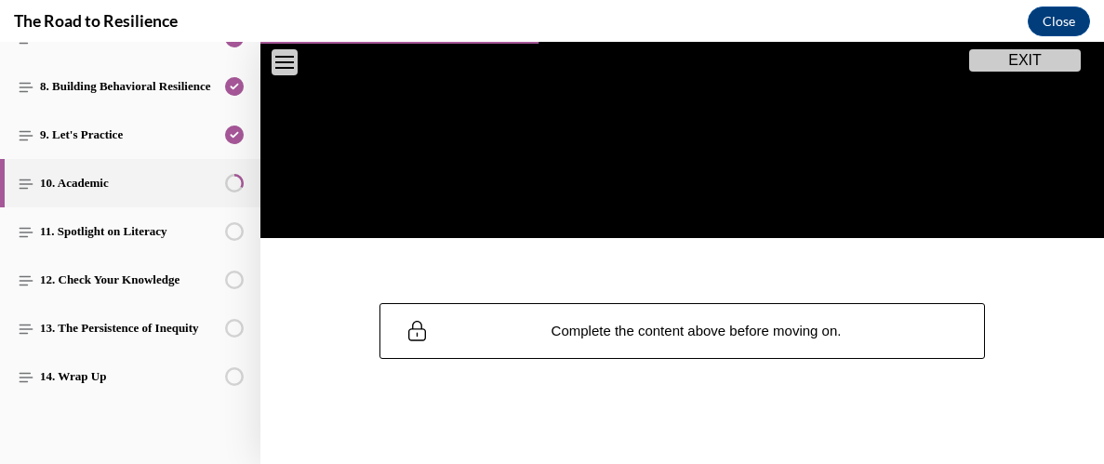
scroll to position [494, 0]
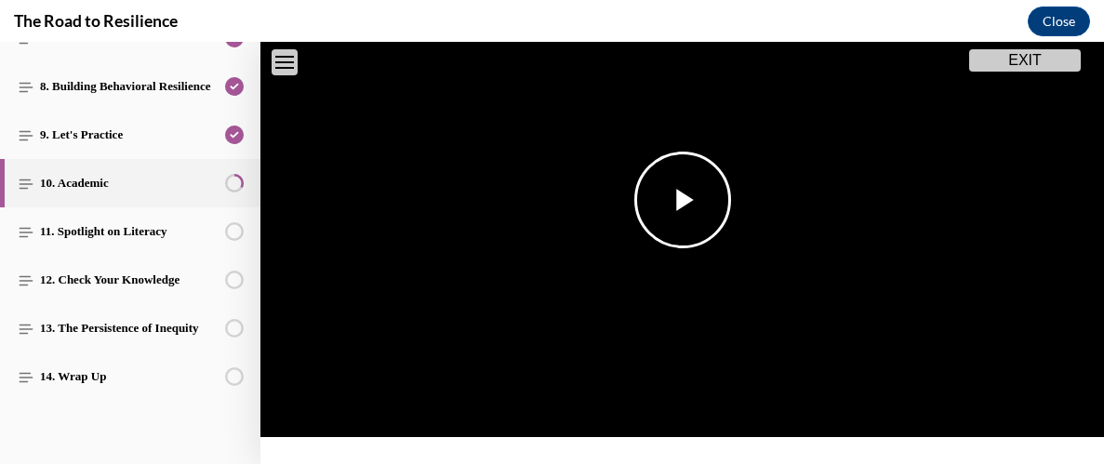
click at [561, 191] on img "Video player" at bounding box center [681, 200] width 843 height 474
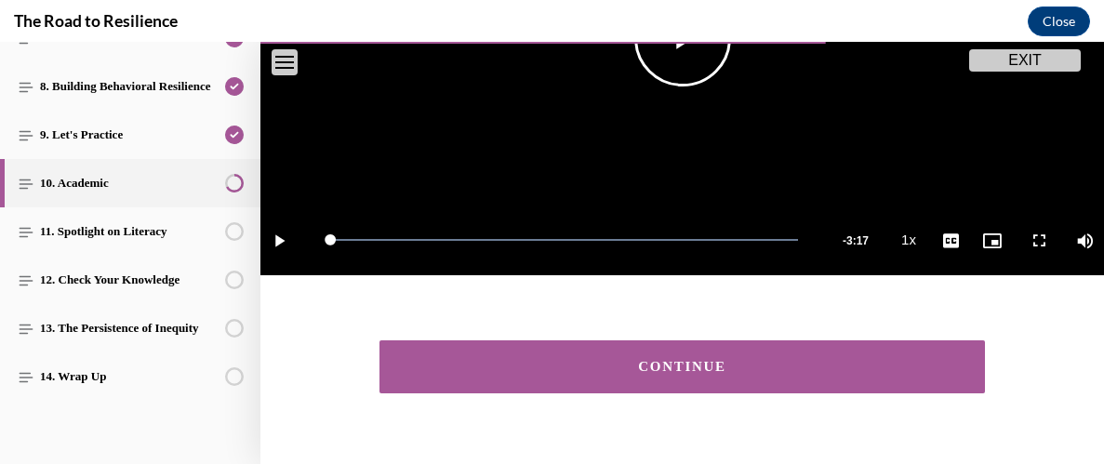
scroll to position [491, 0]
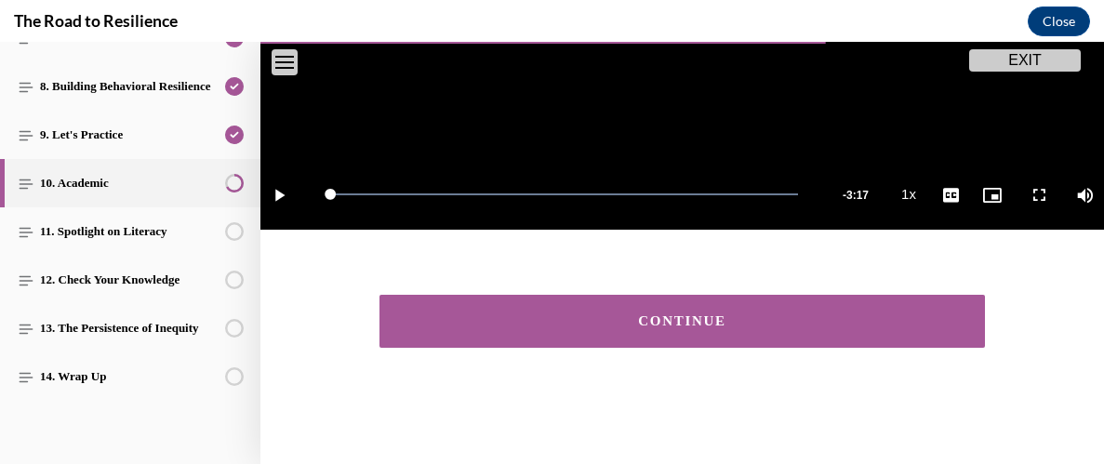
click at [612, 322] on div "CONTINUE" at bounding box center [682, 321] width 548 height 14
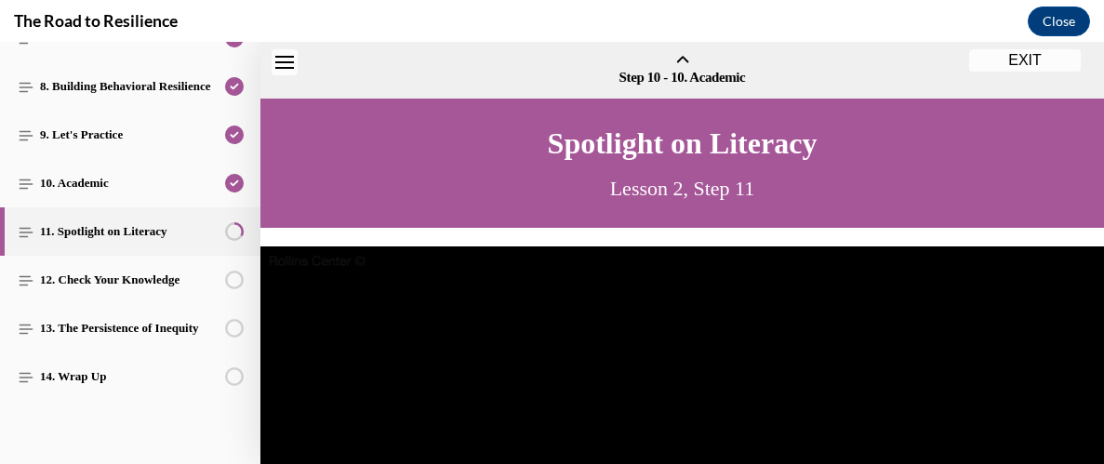
scroll to position [57, 0]
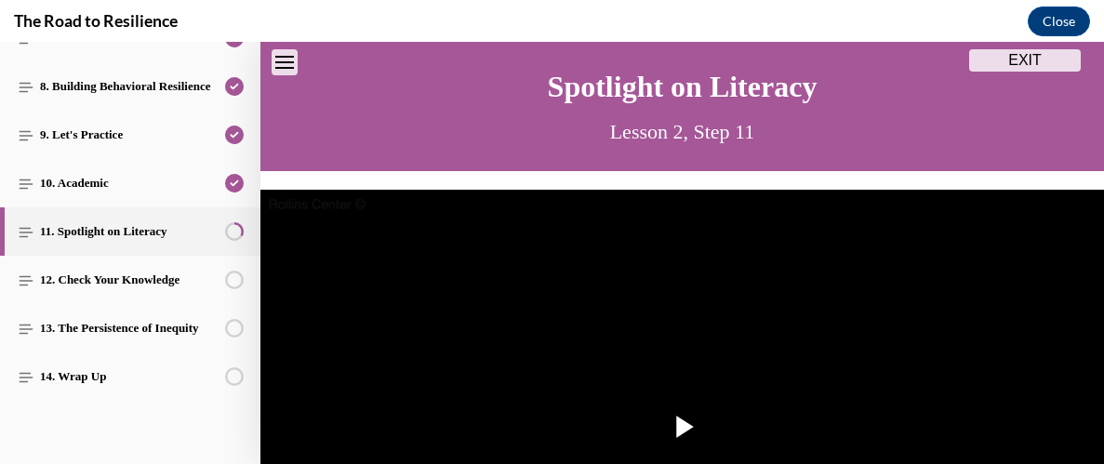
click at [612, 322] on img "Video player" at bounding box center [681, 427] width 843 height 474
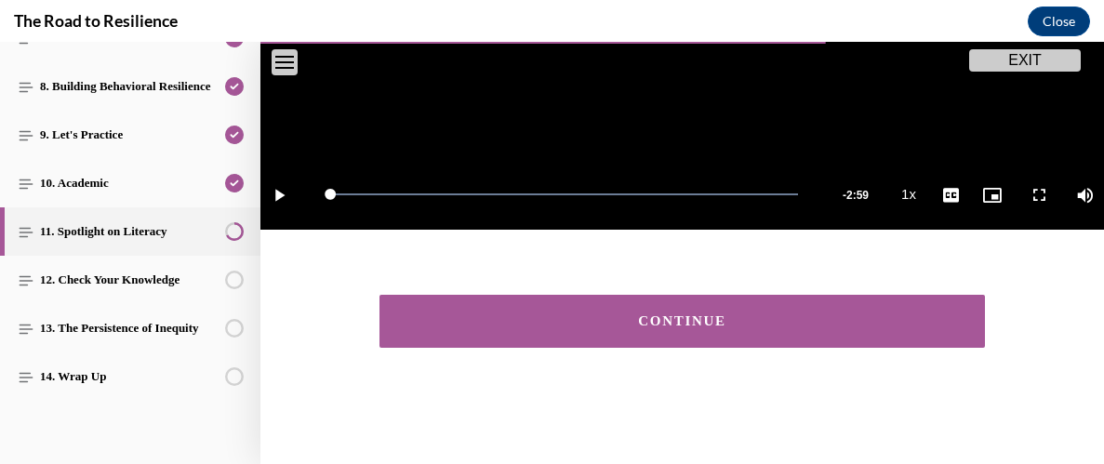
scroll to position [491, 0]
click at [586, 319] on div "CONTINUE" at bounding box center [682, 321] width 548 height 14
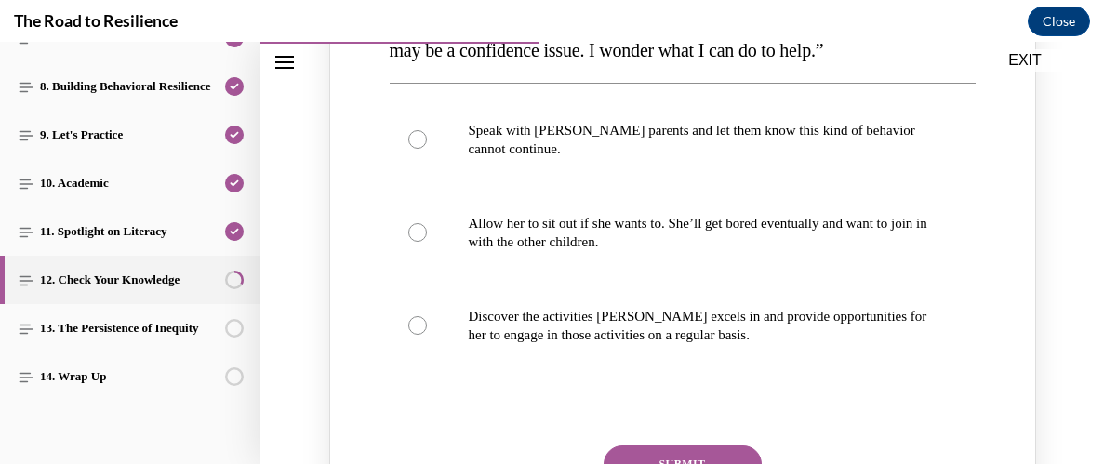
scroll to position [377, 0]
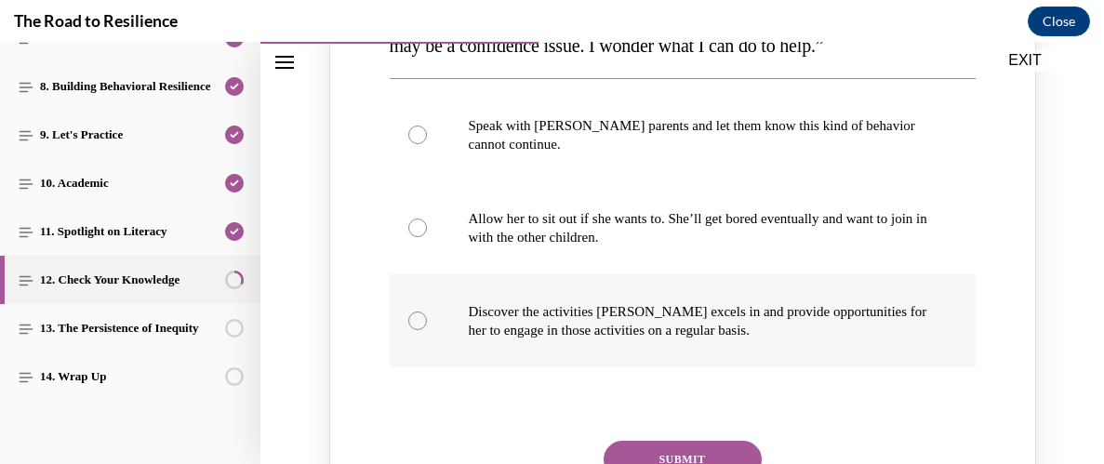
click at [411, 325] on div "Knowledge check: Multiple choice" at bounding box center [417, 321] width 19 height 19
click at [411, 325] on input "Discover the activities Mattison excels in and provide opportunities for her to…" at bounding box center [417, 321] width 19 height 19
radio input "true"
click at [640, 450] on button "SUBMIT" at bounding box center [683, 459] width 158 height 37
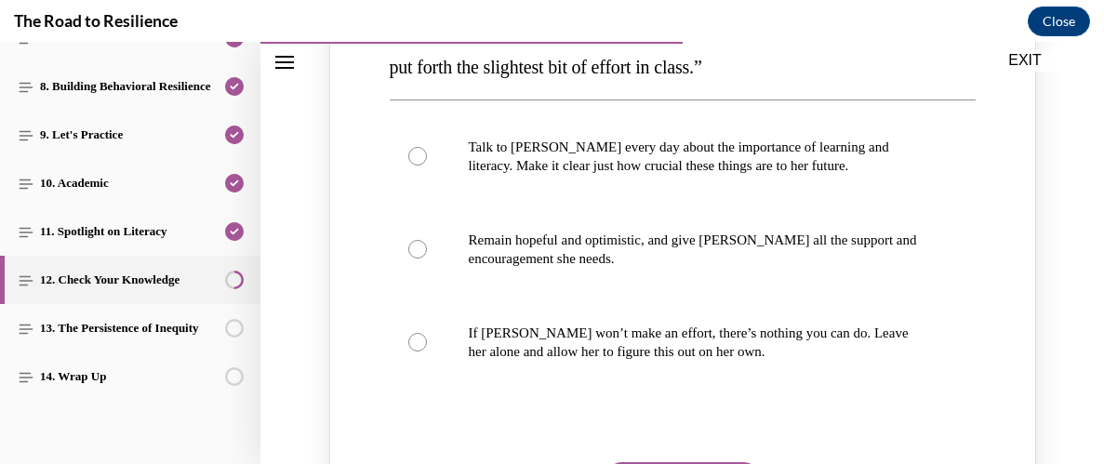
scroll to position [1168, 0]
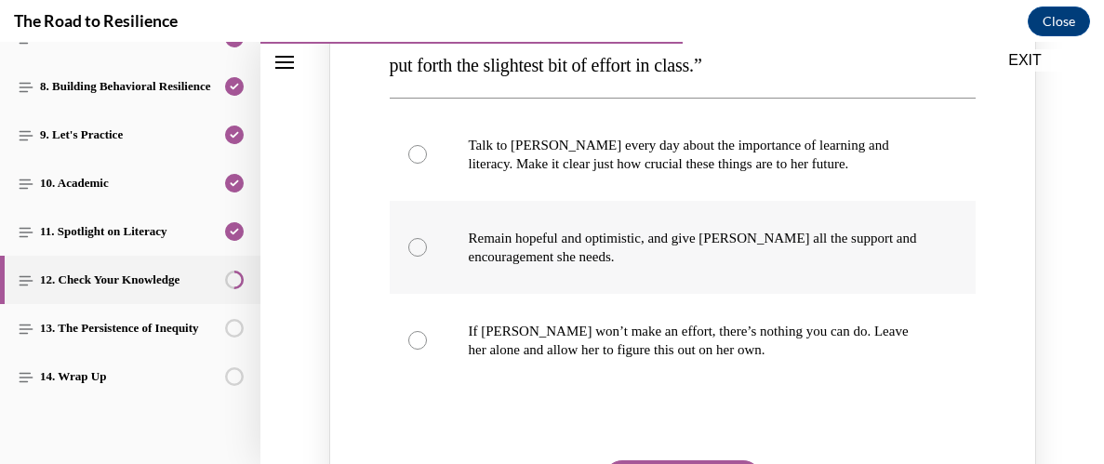
click at [395, 250] on label "Remain hopeful and optimistic, and give Alyson all the support and encouragemen…" at bounding box center [683, 247] width 586 height 93
click at [408, 250] on input "Remain hopeful and optimistic, and give Alyson all the support and encouragemen…" at bounding box center [417, 247] width 19 height 19
radio input "true"
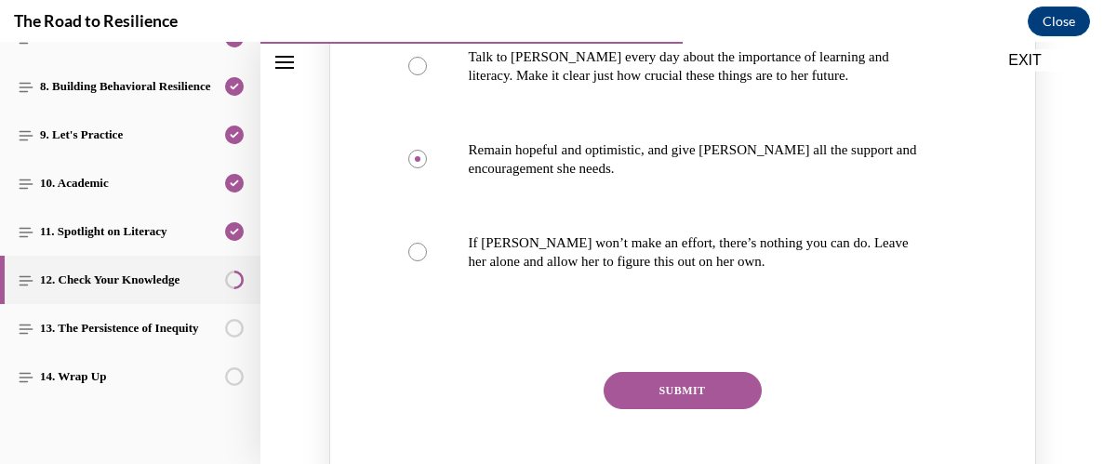
scroll to position [1257, 0]
click at [643, 395] on button "SUBMIT" at bounding box center [683, 389] width 158 height 37
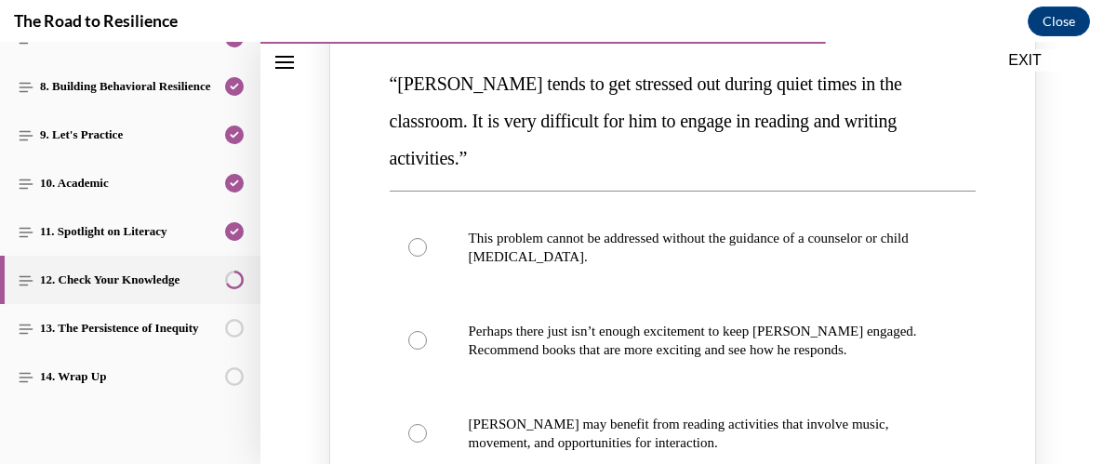
scroll to position [1929, 0]
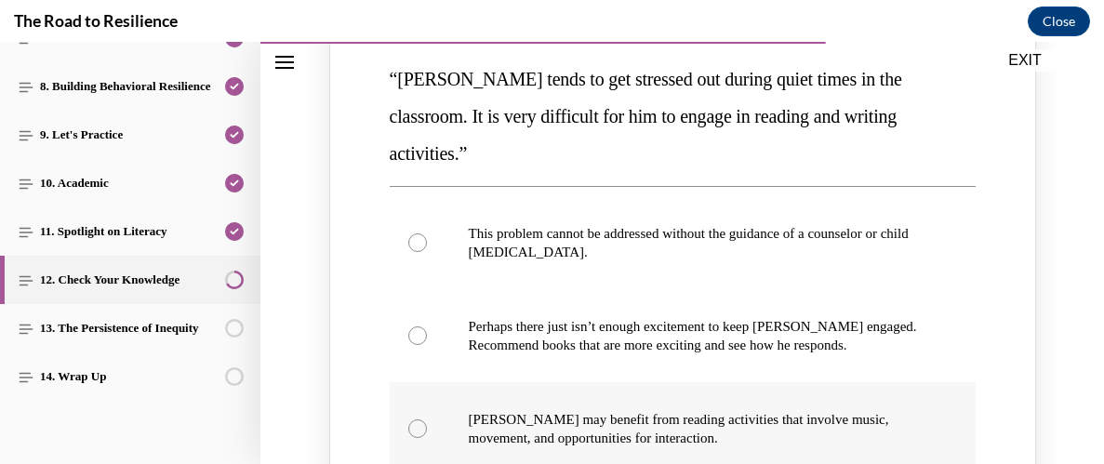
click at [426, 397] on label "Harrison may benefit from reading activities that involve music, movement, and …" at bounding box center [683, 428] width 586 height 93
click at [426, 419] on input "Harrison may benefit from reading activities that involve music, movement, and …" at bounding box center [417, 428] width 19 height 19
radio input "true"
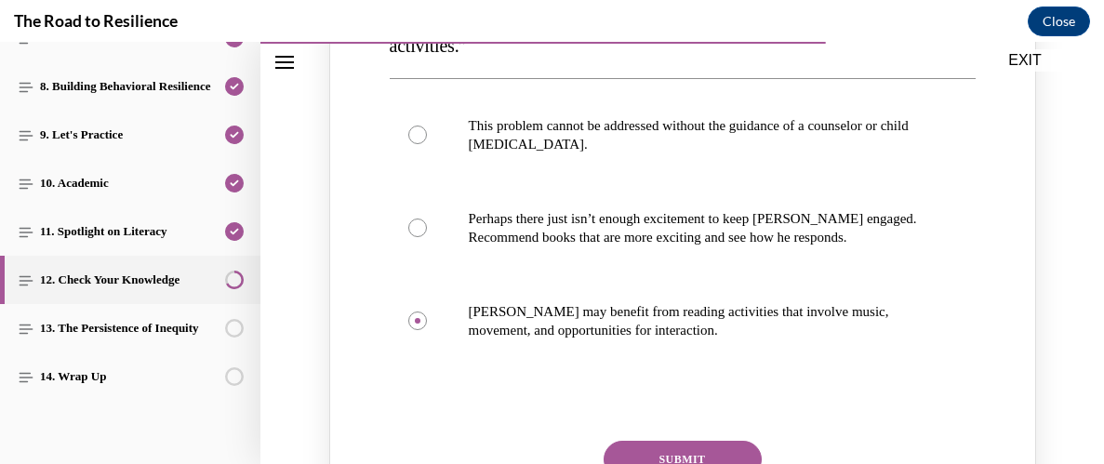
scroll to position [2040, 0]
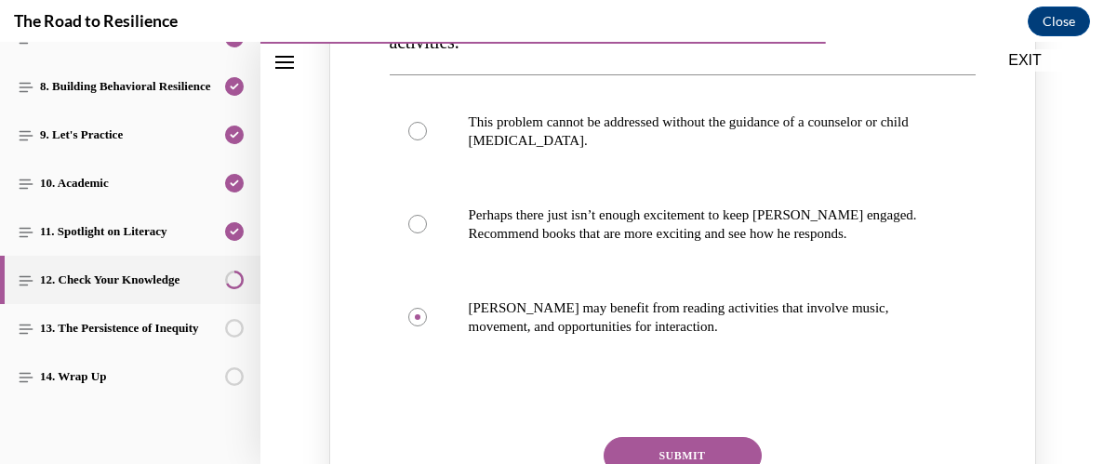
click at [652, 437] on button "SUBMIT" at bounding box center [683, 455] width 158 height 37
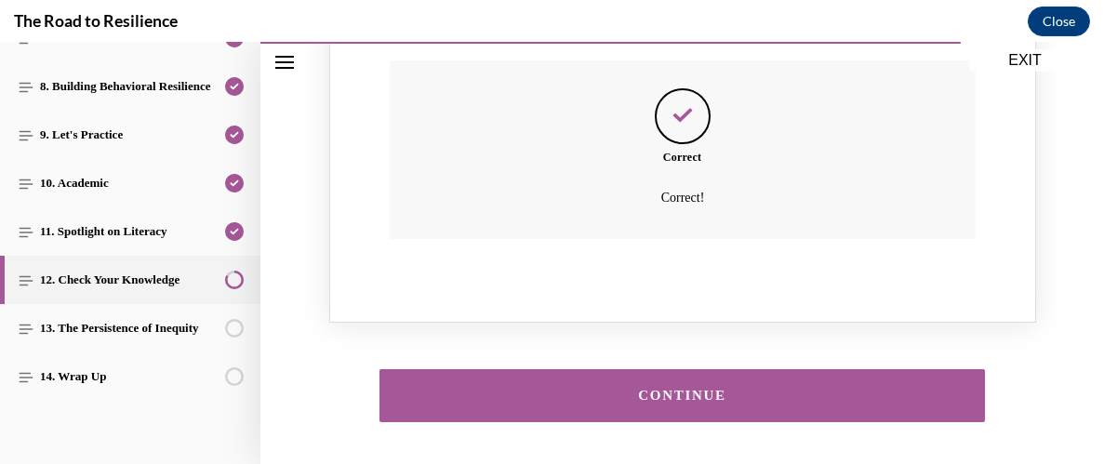
scroll to position [2476, 0]
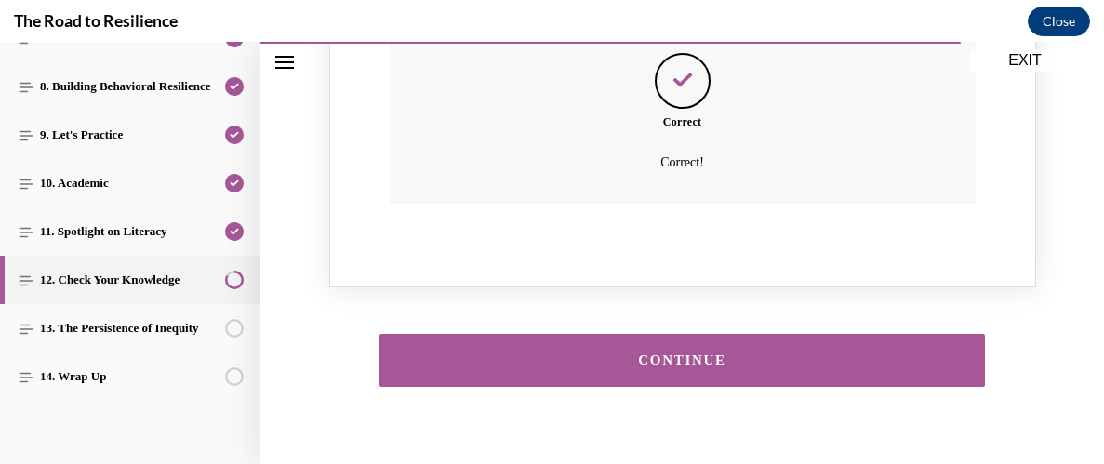
click at [647, 334] on button "CONTINUE" at bounding box center [681, 360] width 605 height 53
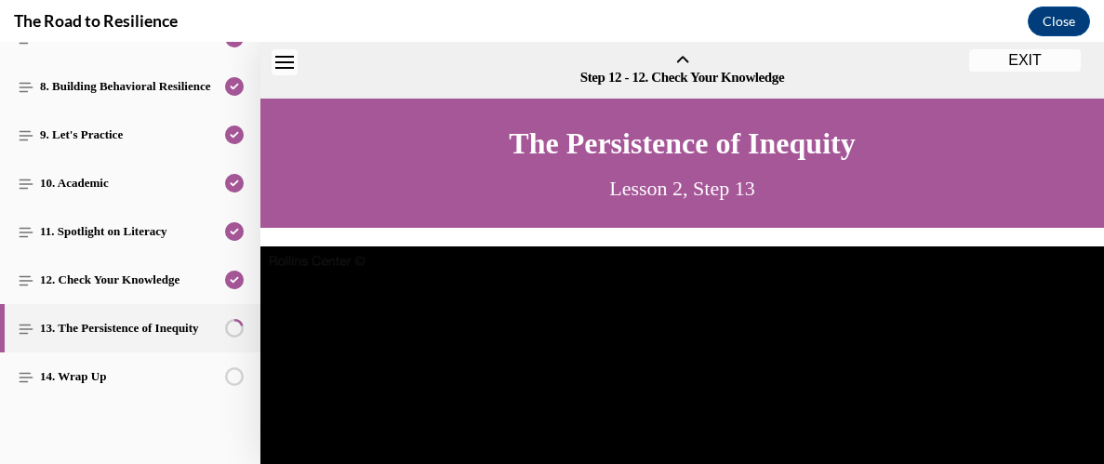
scroll to position [57, 0]
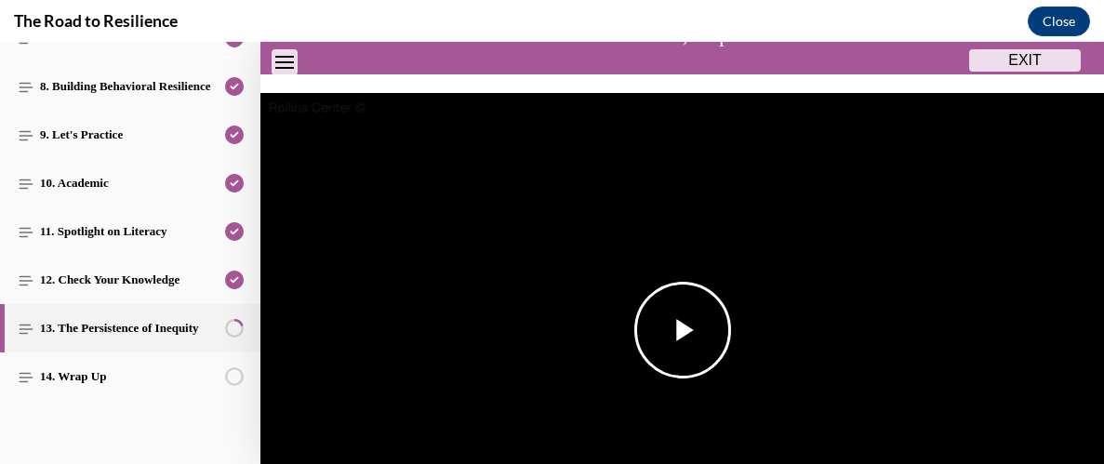
click at [683, 330] on span "Video player" at bounding box center [683, 330] width 0 height 0
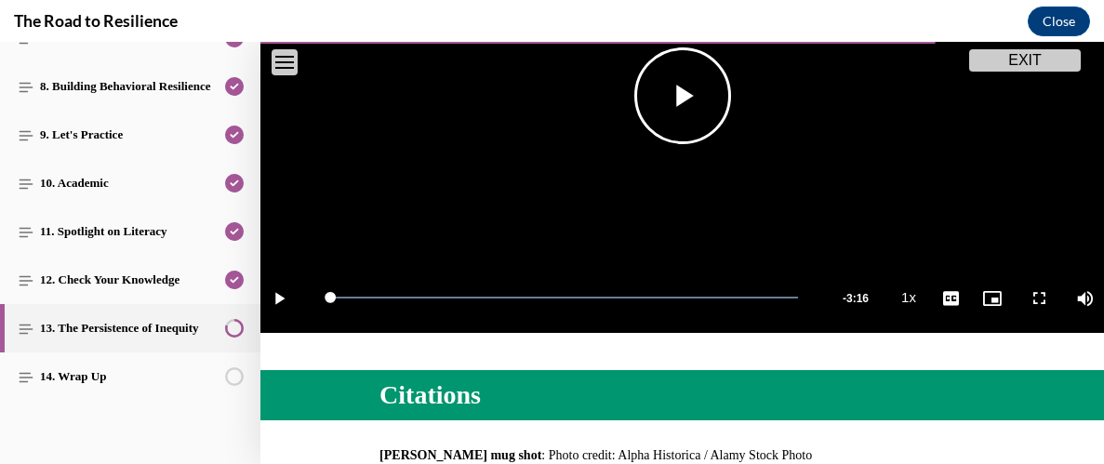
scroll to position [824, 0]
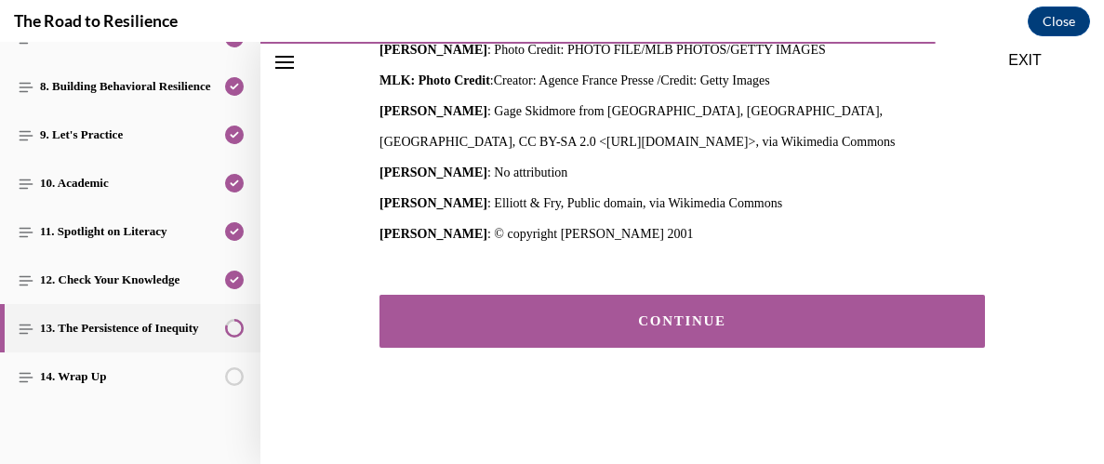
click at [585, 301] on button "CONTINUE" at bounding box center [681, 321] width 605 height 53
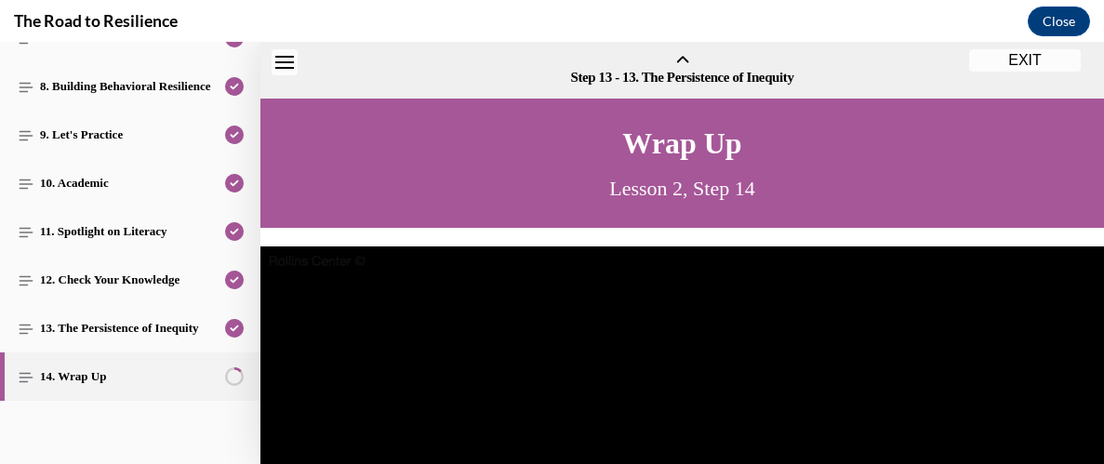
scroll to position [57, 0]
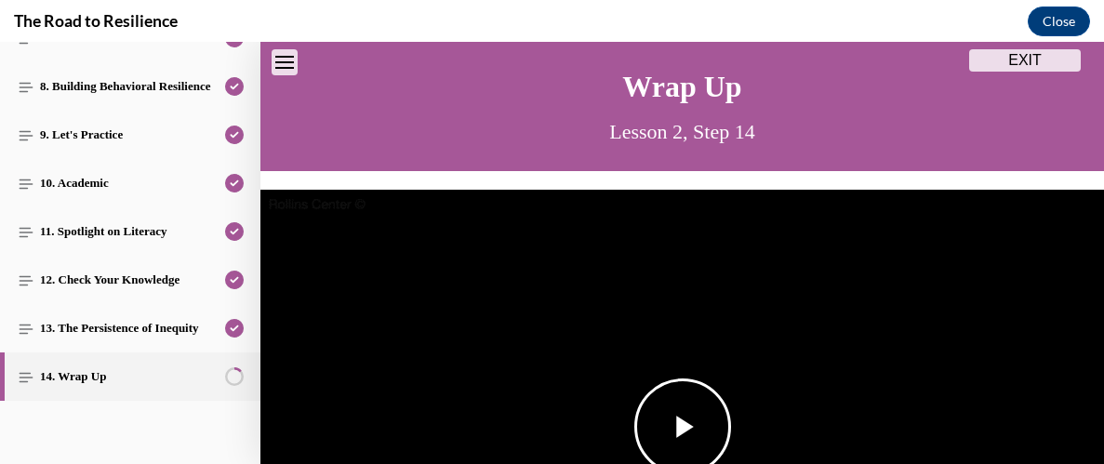
click at [535, 277] on img "Video player" at bounding box center [681, 427] width 843 height 474
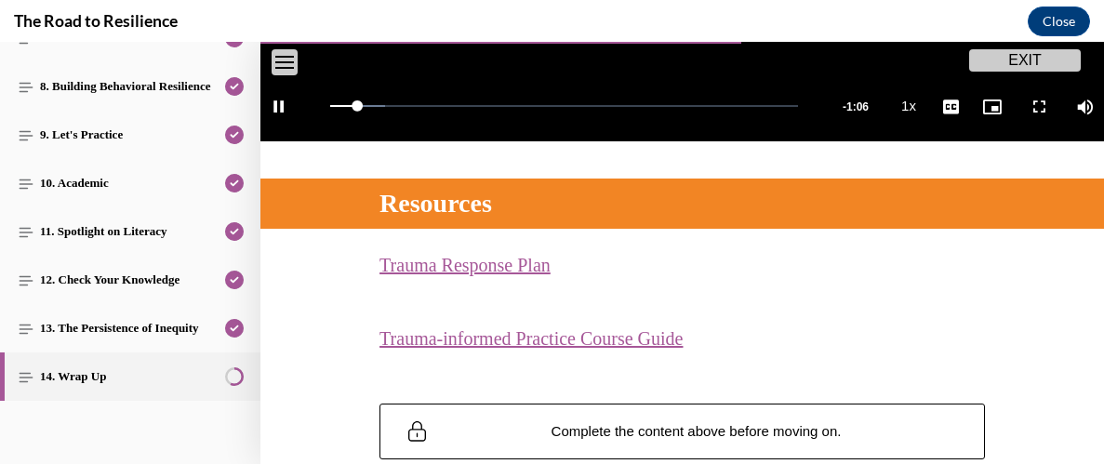
scroll to position [584, 0]
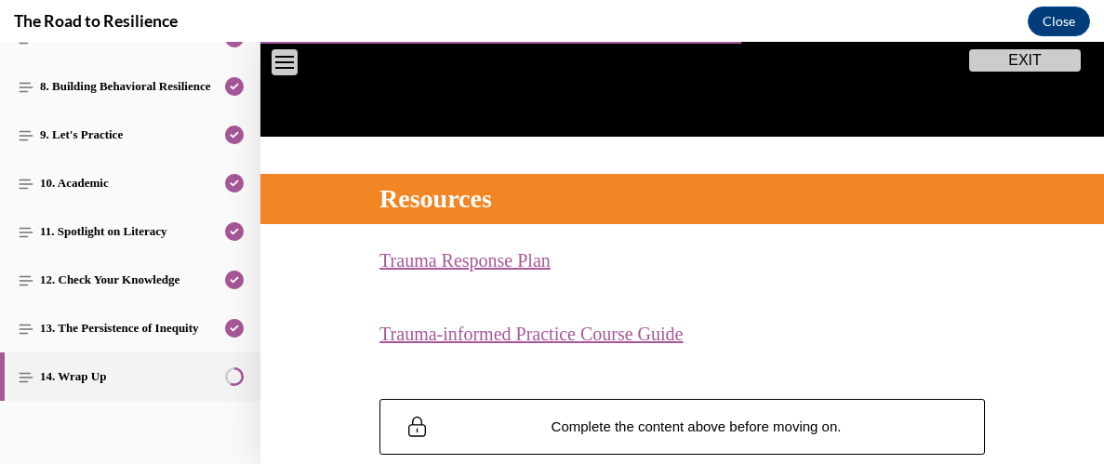
click at [524, 262] on link "Trauma Response Plan (opens in a new tab)" at bounding box center [464, 260] width 171 height 20
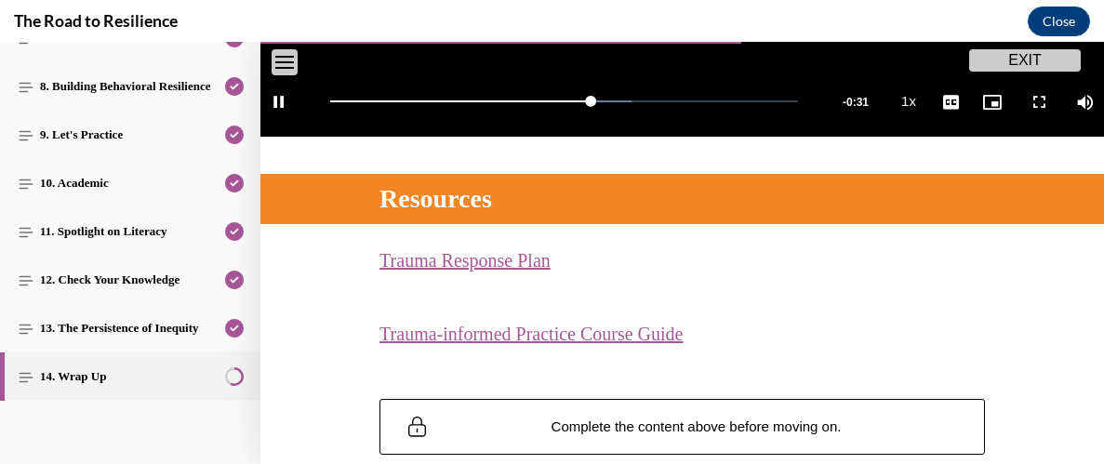
click at [484, 330] on link "Trauma-informed Practice Course Guide (opens in a new tab)" at bounding box center [530, 334] width 303 height 20
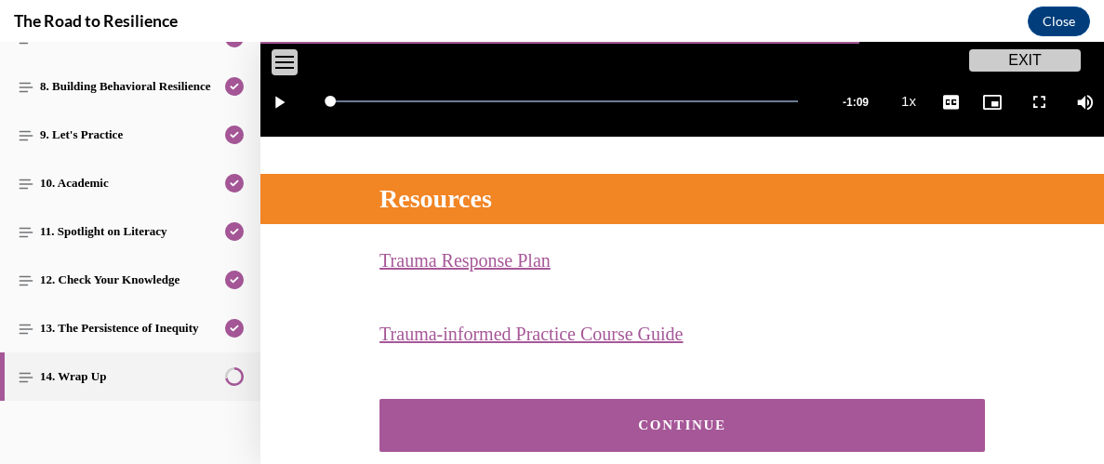
click at [515, 431] on div "CONTINUE" at bounding box center [682, 425] width 548 height 14
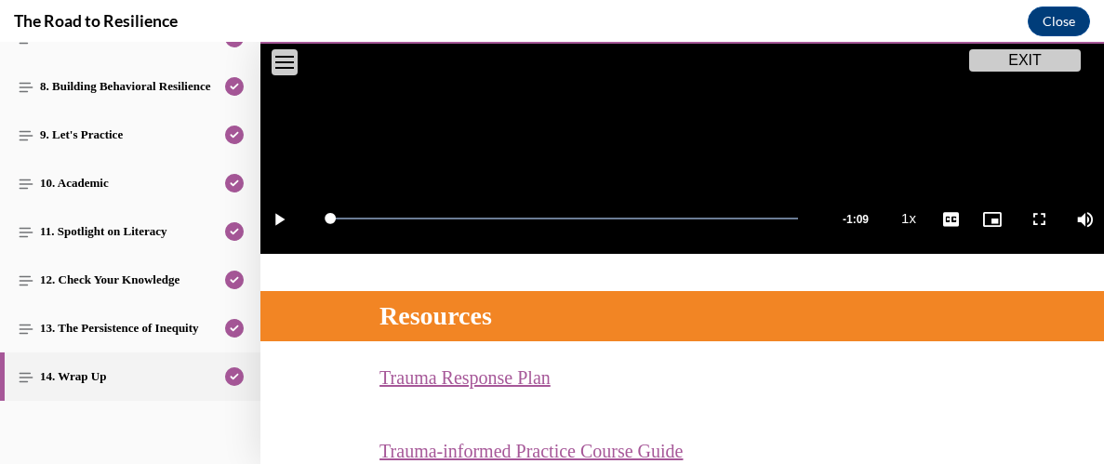
scroll to position [477, 0]
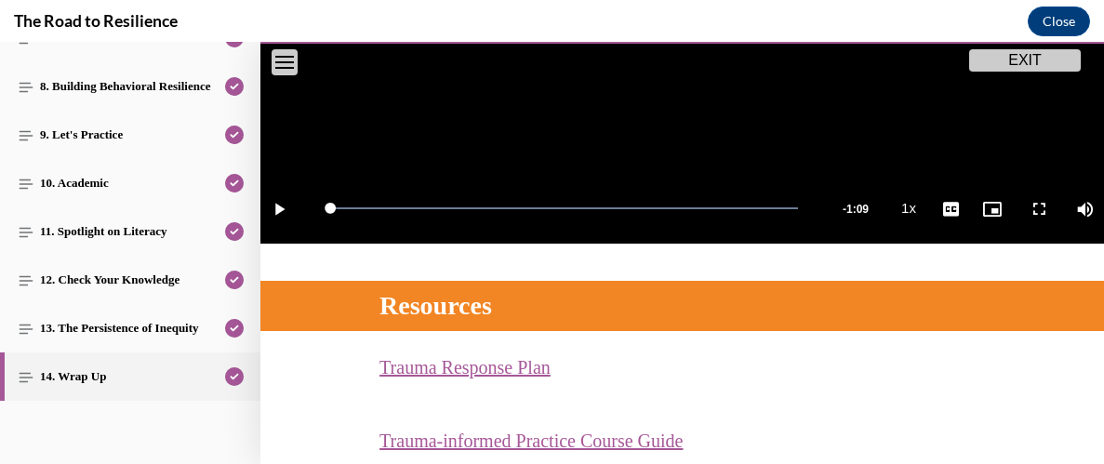
click at [1001, 62] on button "EXIT" at bounding box center [1025, 60] width 112 height 22
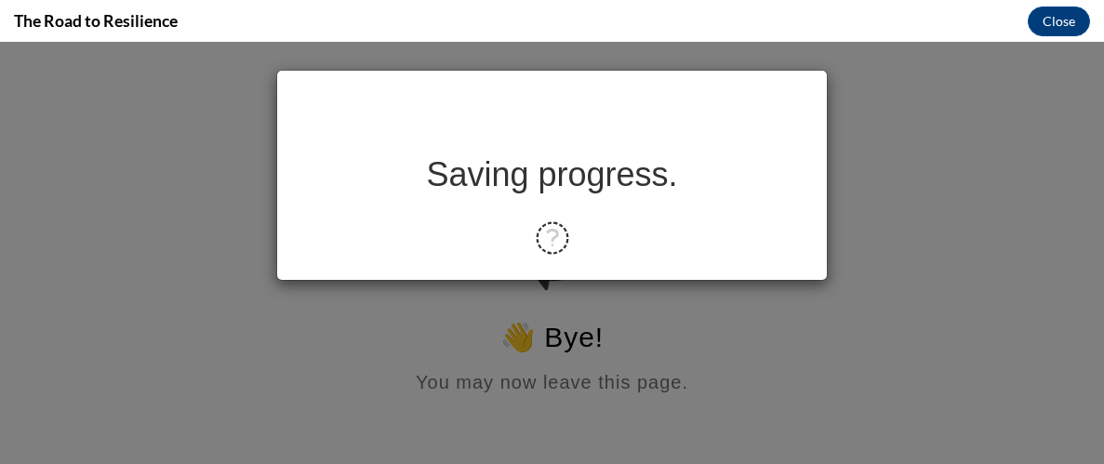
scroll to position [0, 0]
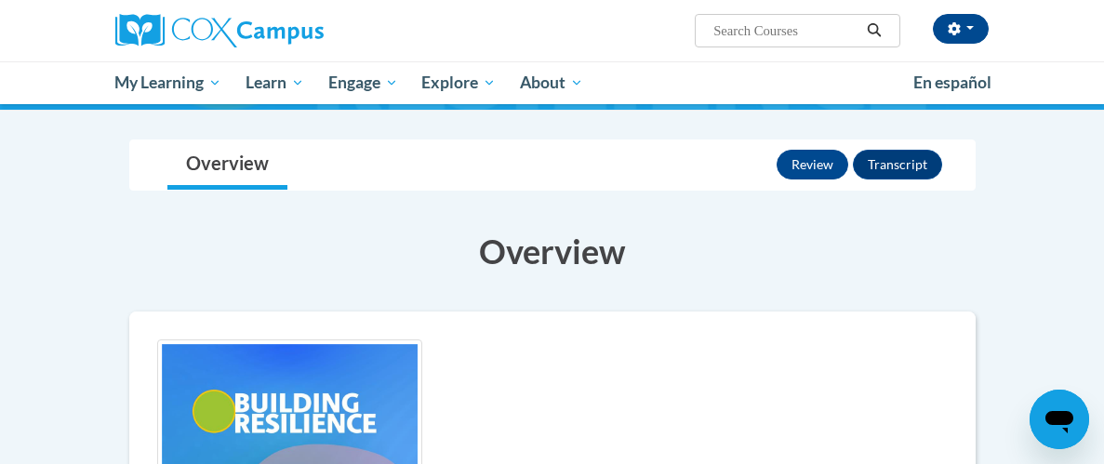
scroll to position [109, 0]
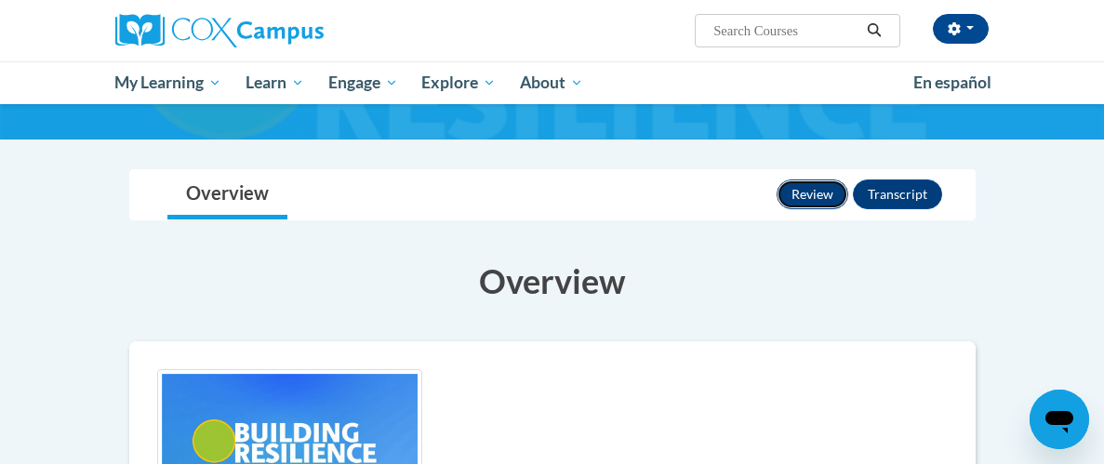
click at [800, 203] on button "Review" at bounding box center [812, 194] width 72 height 30
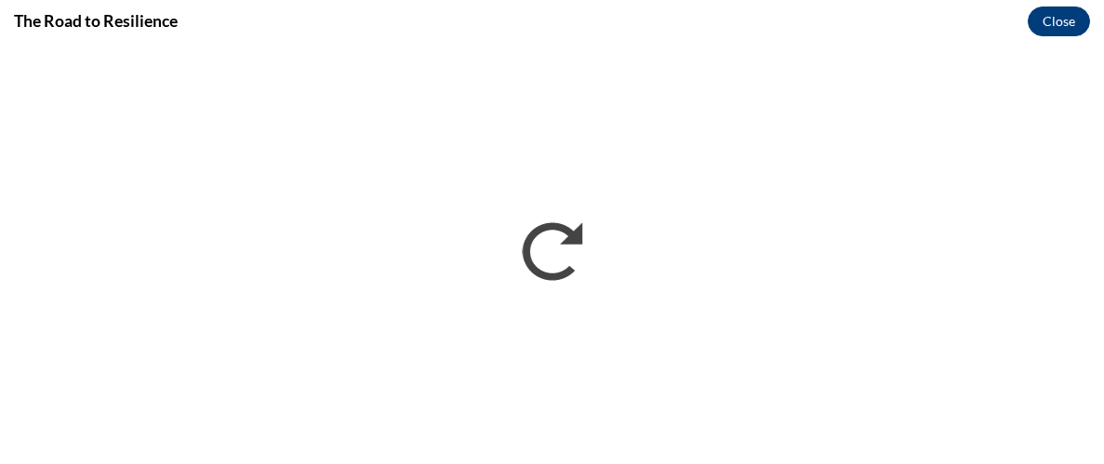
scroll to position [0, 0]
click at [1040, 13] on button "Close" at bounding box center [1059, 22] width 62 height 30
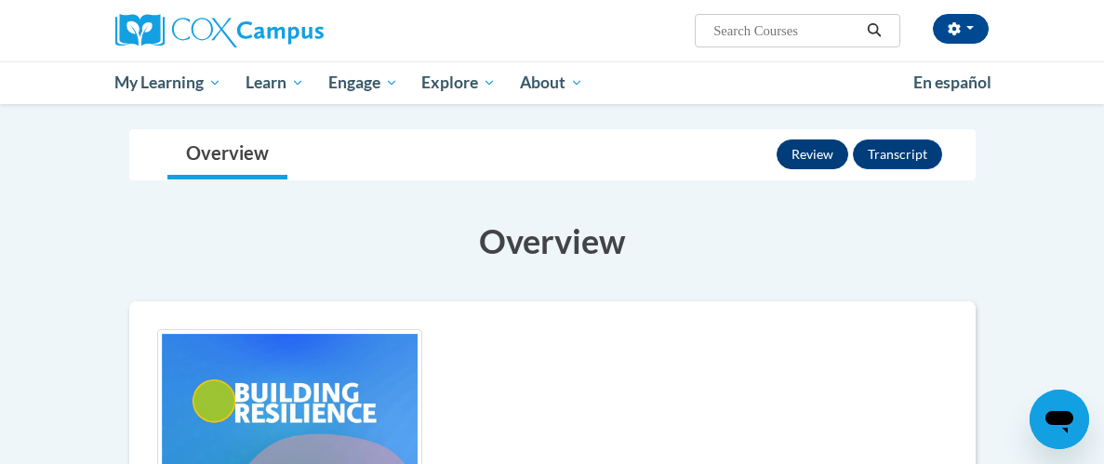
scroll to position [109, 0]
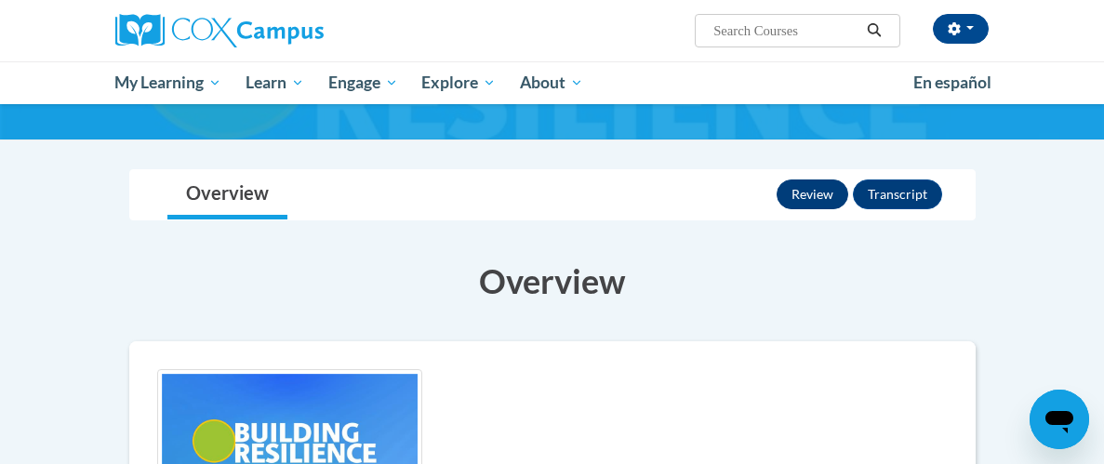
click at [808, 192] on button "Review" at bounding box center [812, 194] width 72 height 30
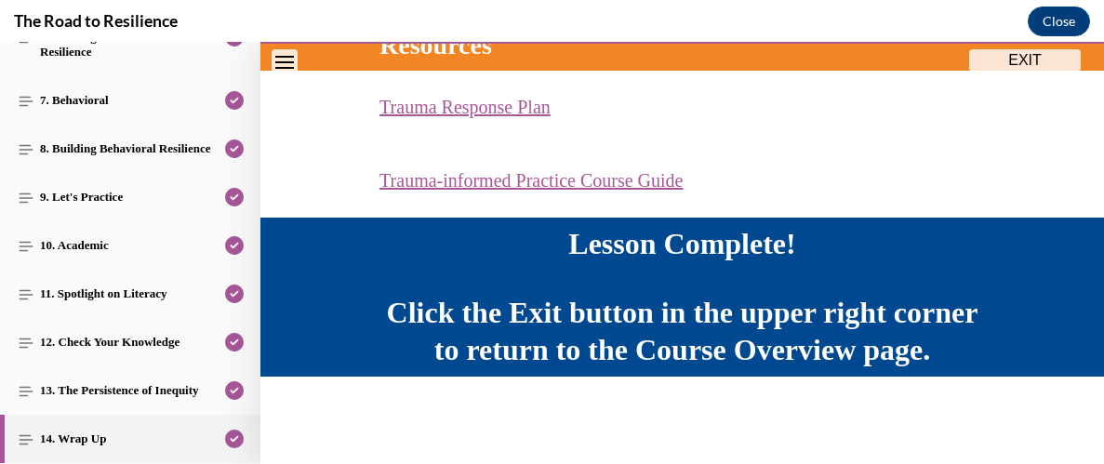
scroll to position [561, 0]
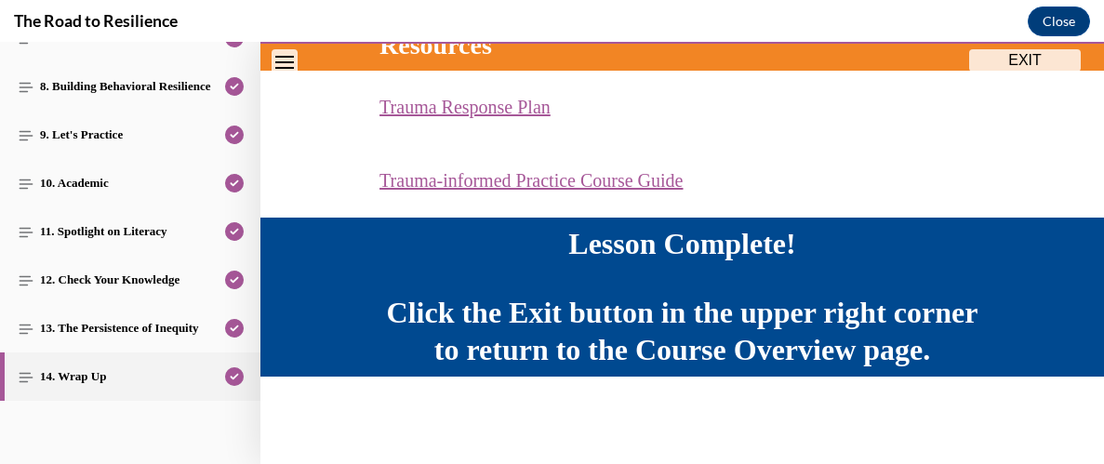
click at [992, 60] on button "EXIT" at bounding box center [1025, 60] width 112 height 22
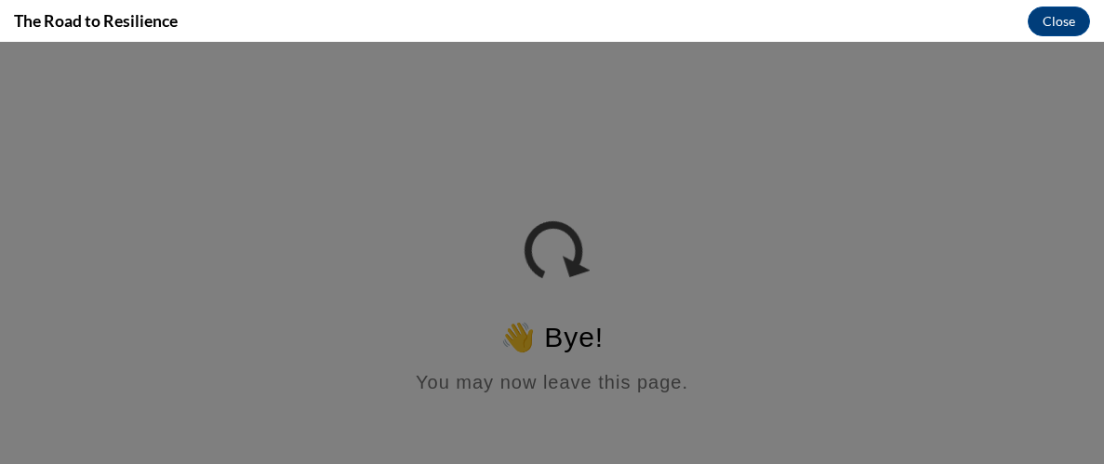
scroll to position [0, 0]
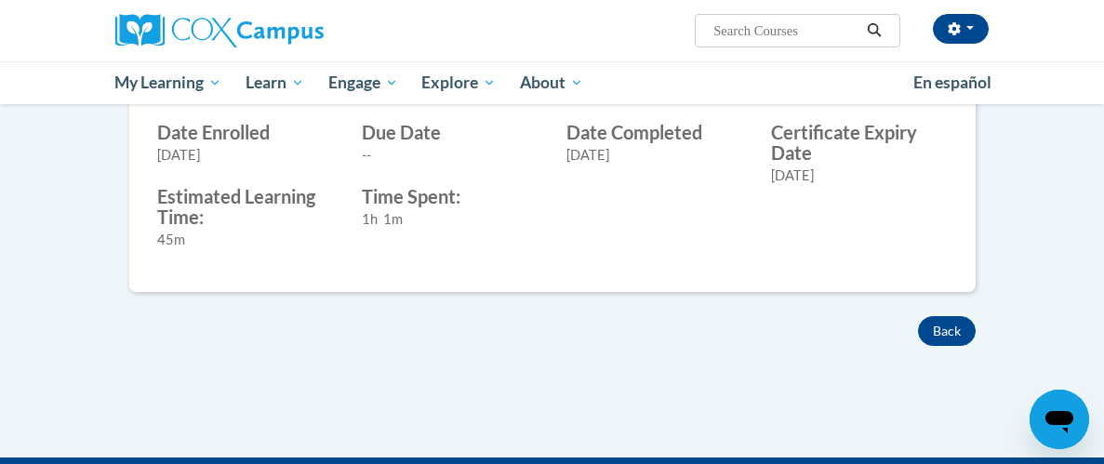
scroll to position [783, 0]
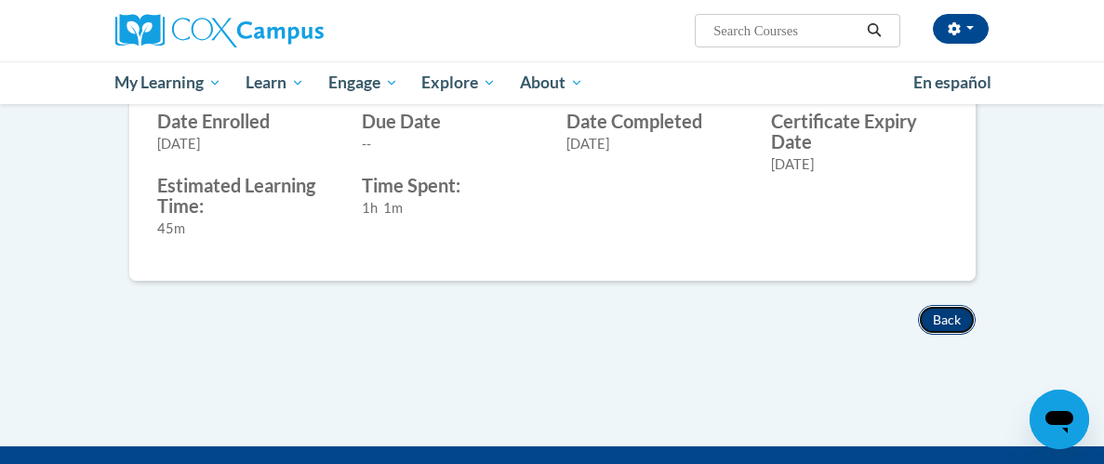
click at [963, 320] on button "Back" at bounding box center [947, 320] width 58 height 30
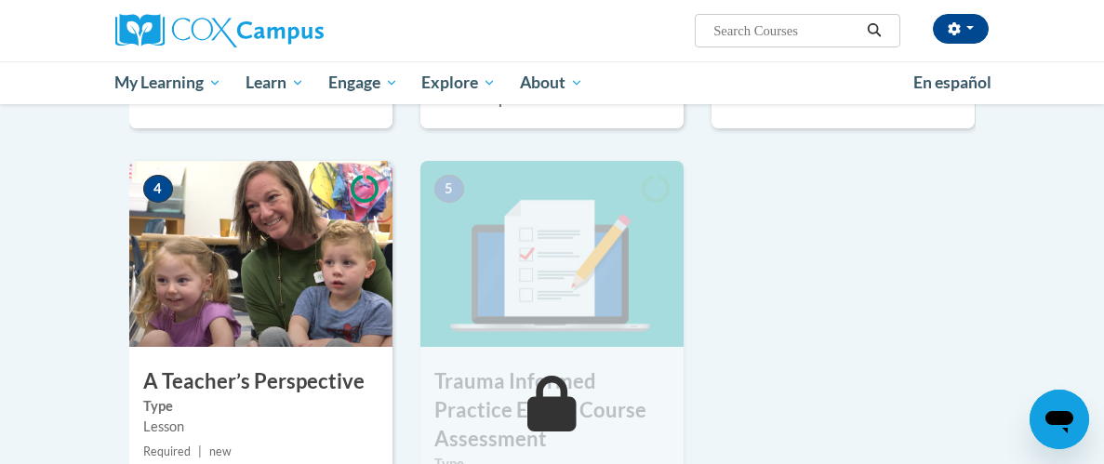
scroll to position [842, 0]
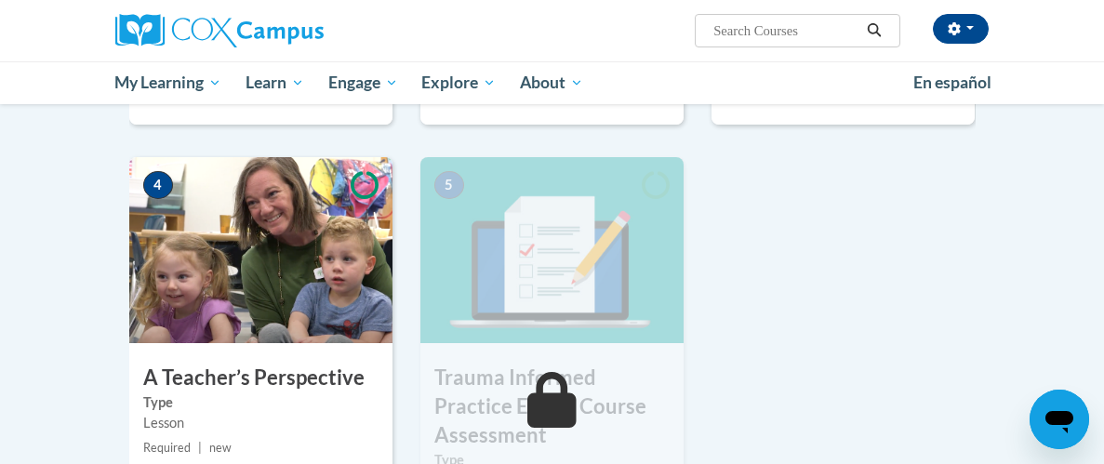
click at [229, 252] on img at bounding box center [260, 250] width 263 height 186
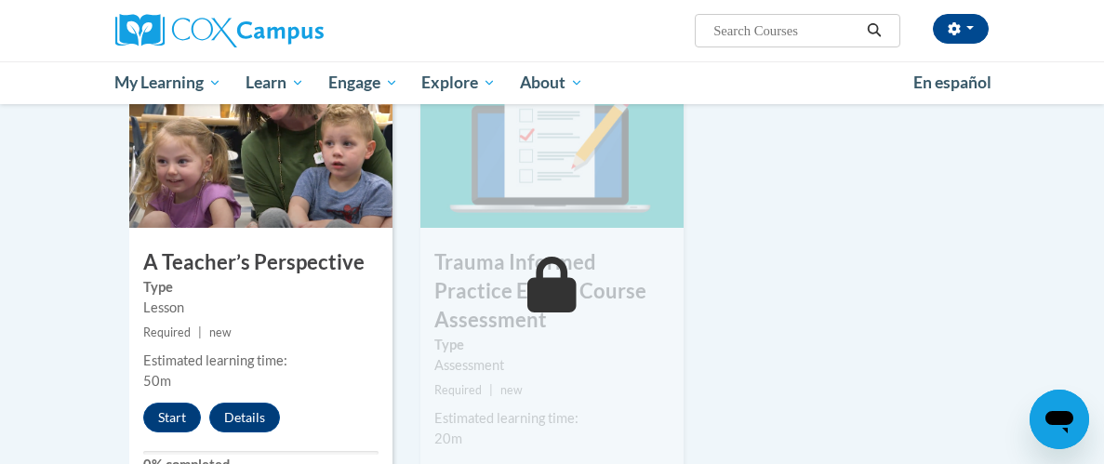
scroll to position [968, 0]
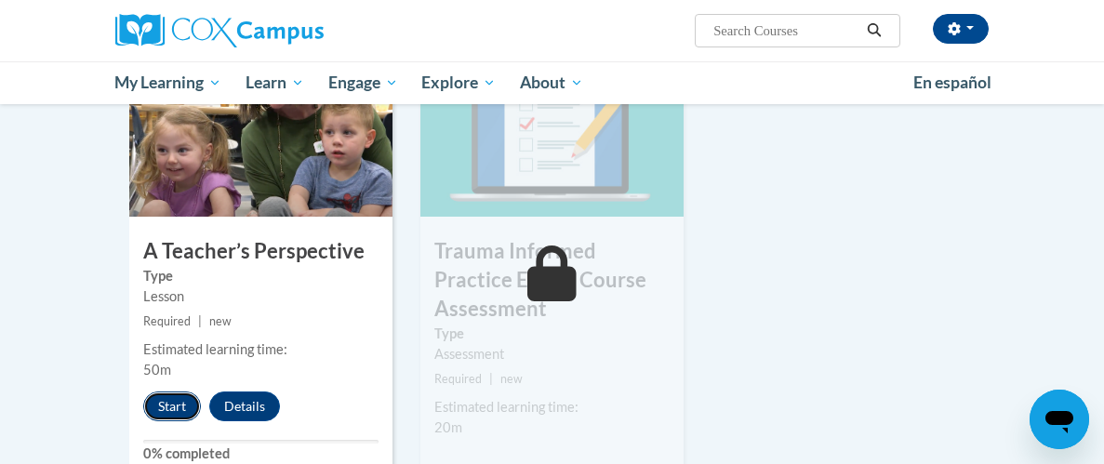
click at [173, 398] on button "Start" at bounding box center [172, 406] width 58 height 30
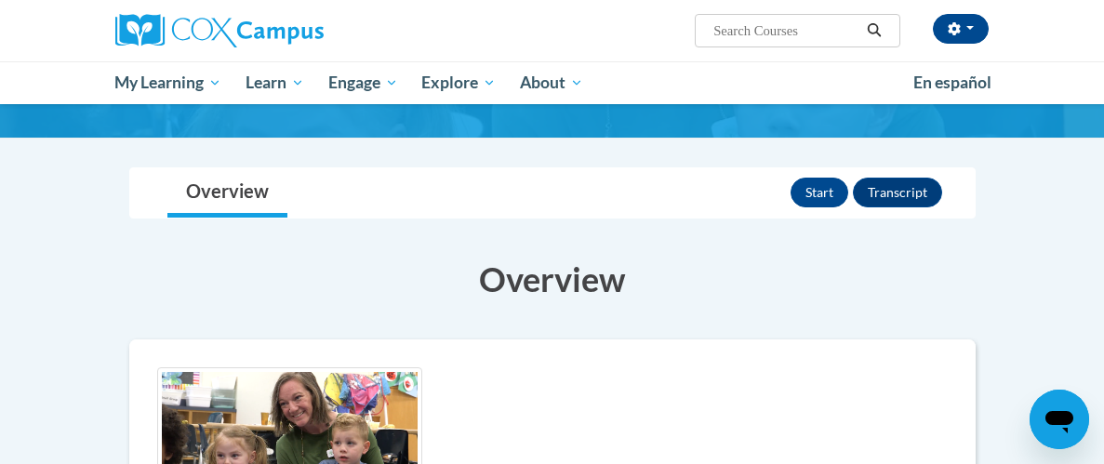
scroll to position [108, 0]
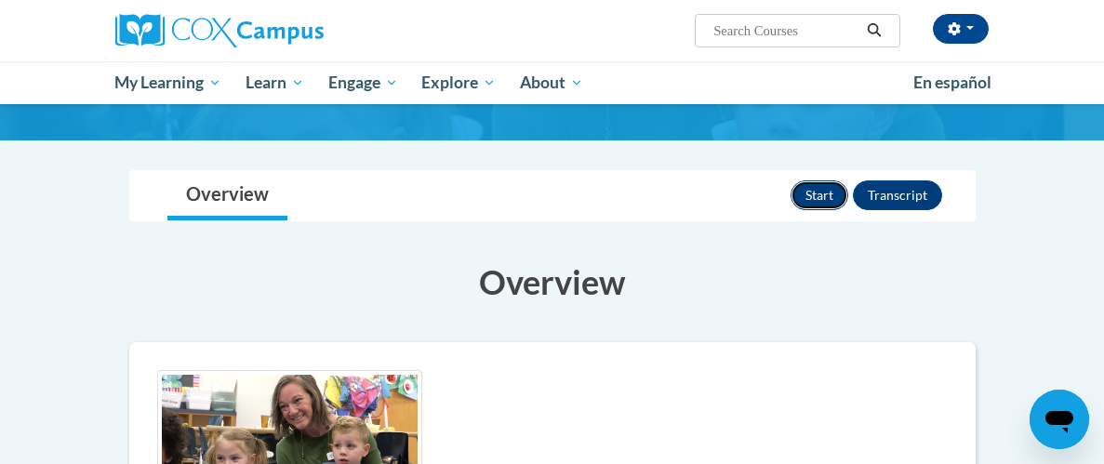
click at [815, 197] on button "Start" at bounding box center [819, 195] width 58 height 30
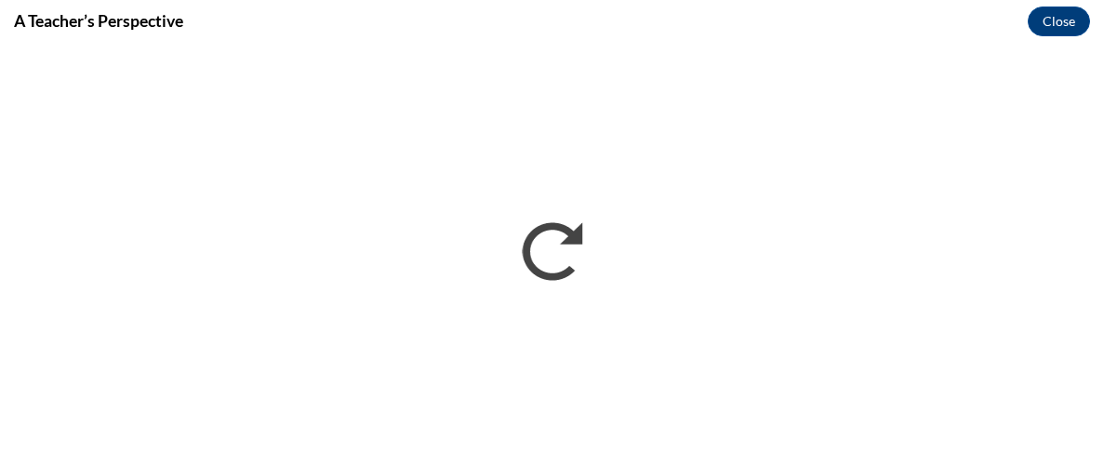
scroll to position [0, 0]
